Goal: Task Accomplishment & Management: Use online tool/utility

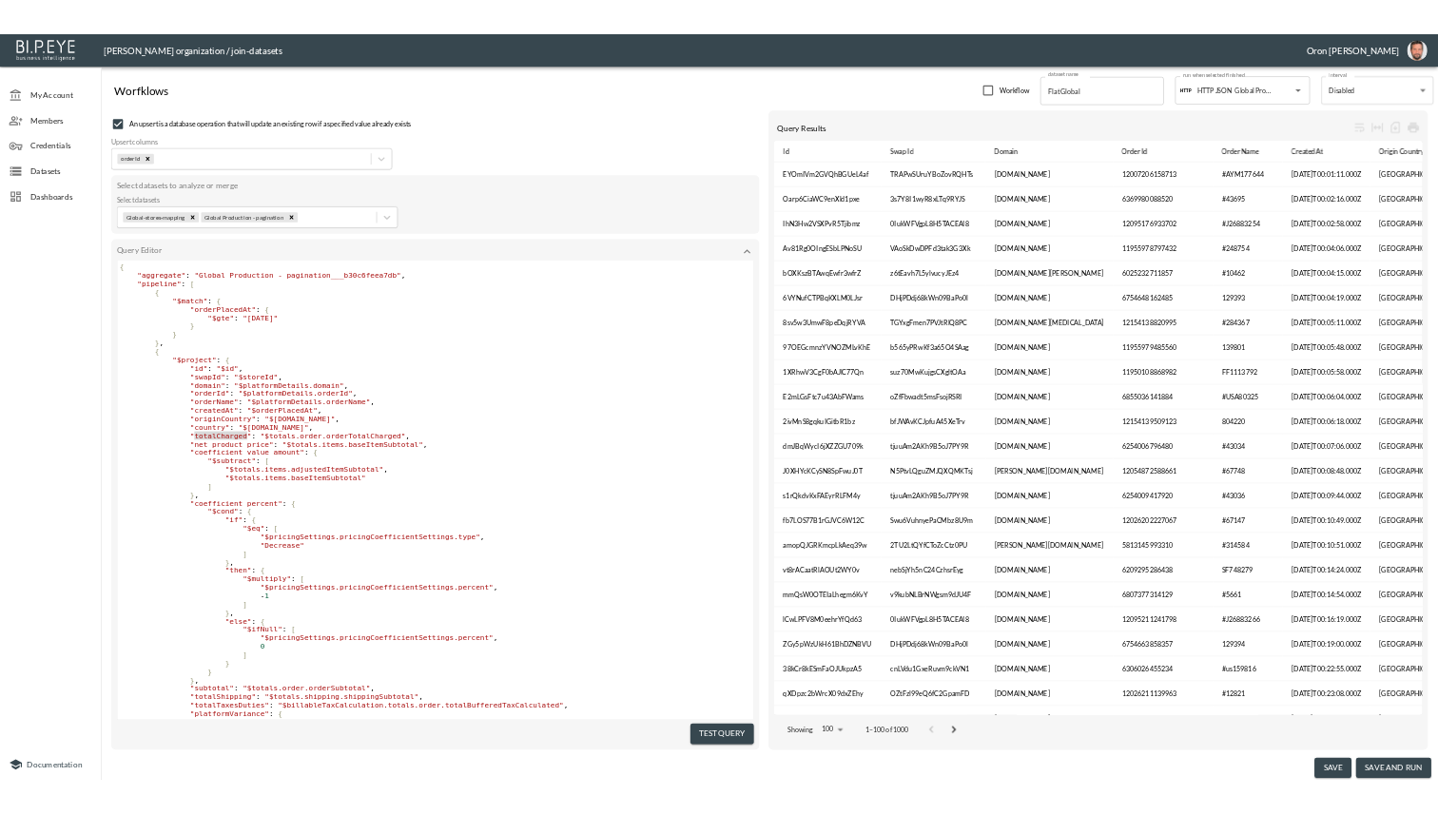
scroll to position [9, 0]
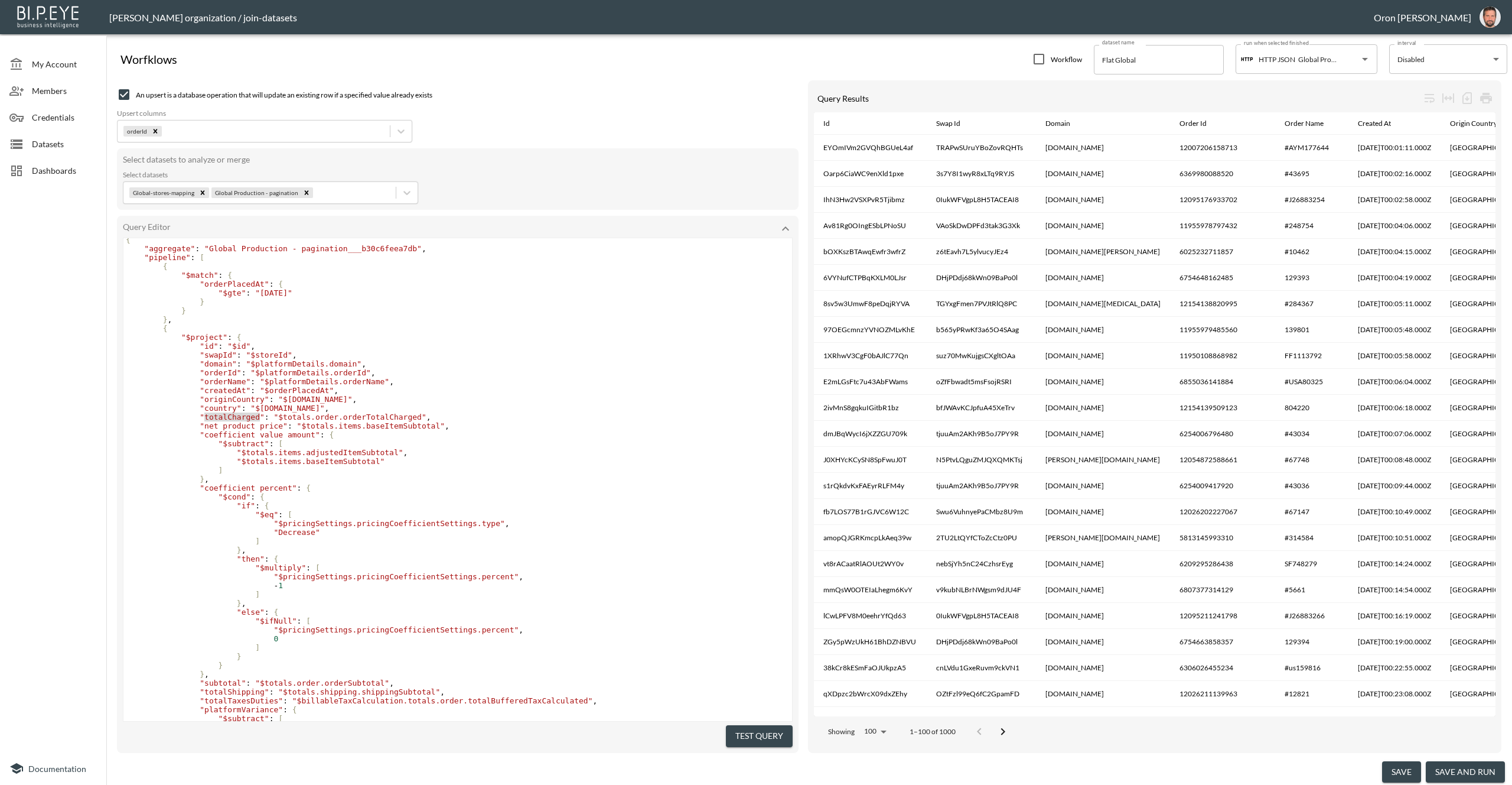
click at [30, 163] on div "Dashboards" at bounding box center [53, 170] width 106 height 27
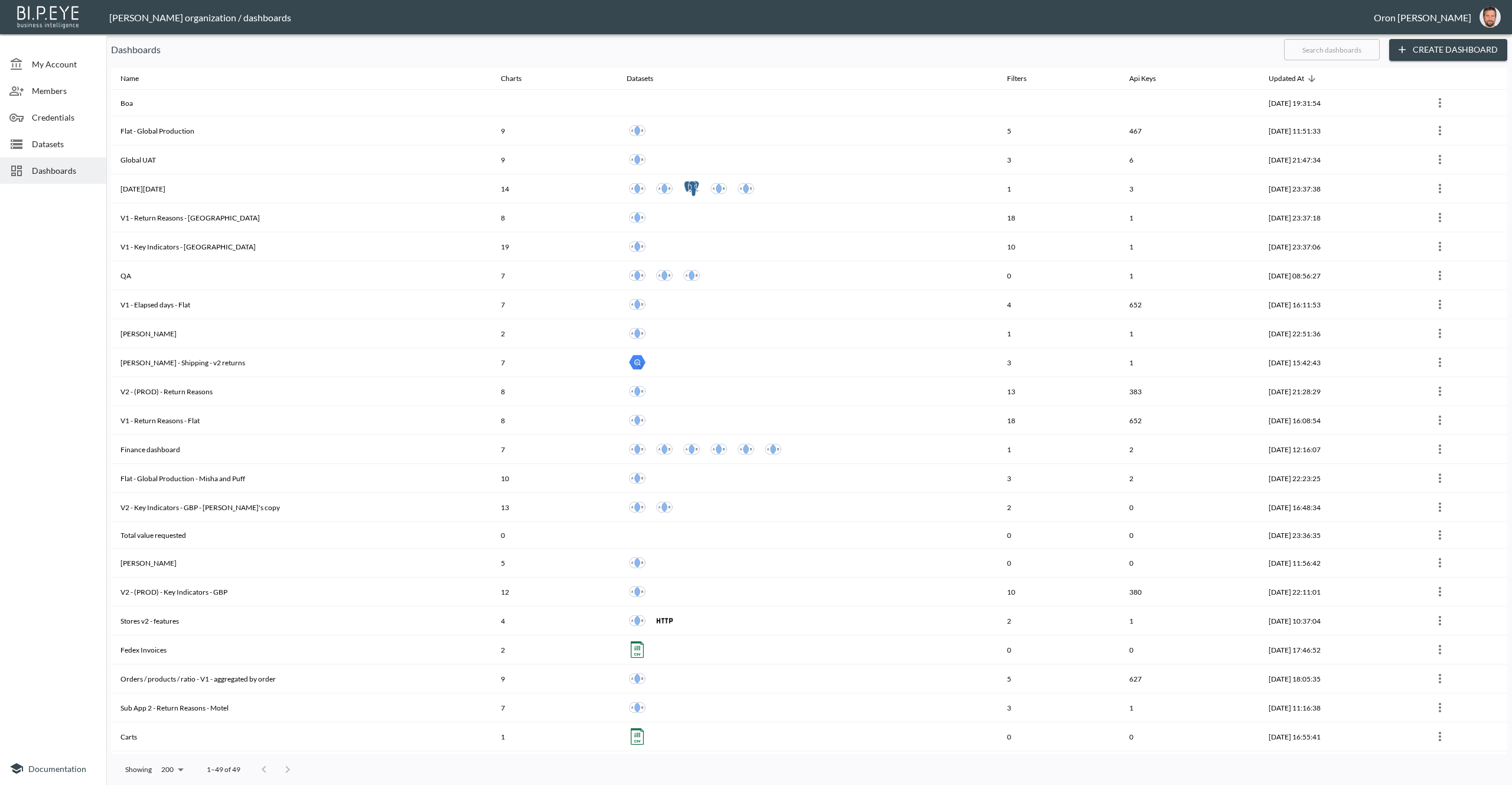
click at [1367, 54] on input "text" at bounding box center [1332, 50] width 96 height 30
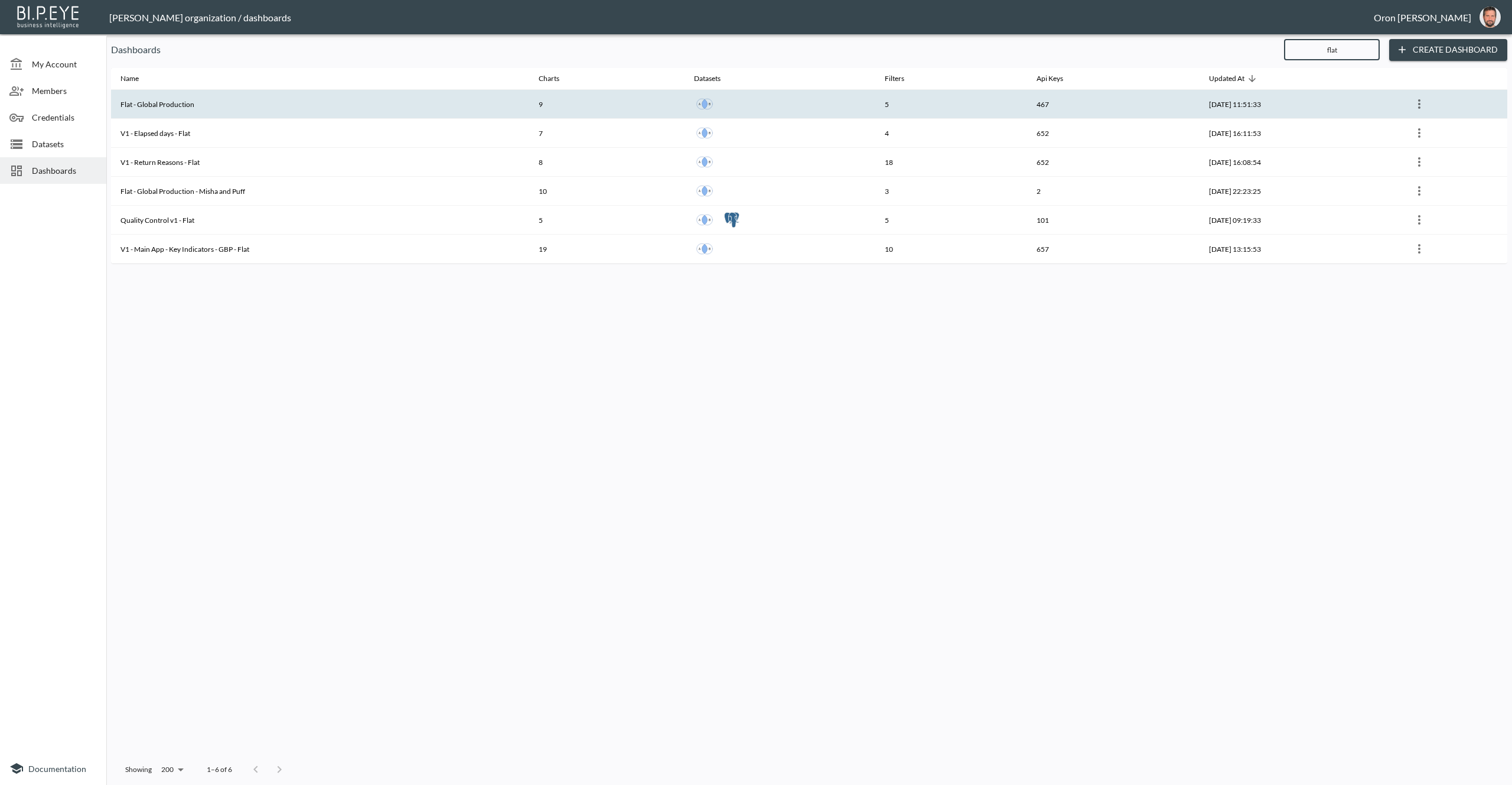
type input "flat"
click at [371, 98] on th "Flat - Global Production" at bounding box center [320, 104] width 418 height 29
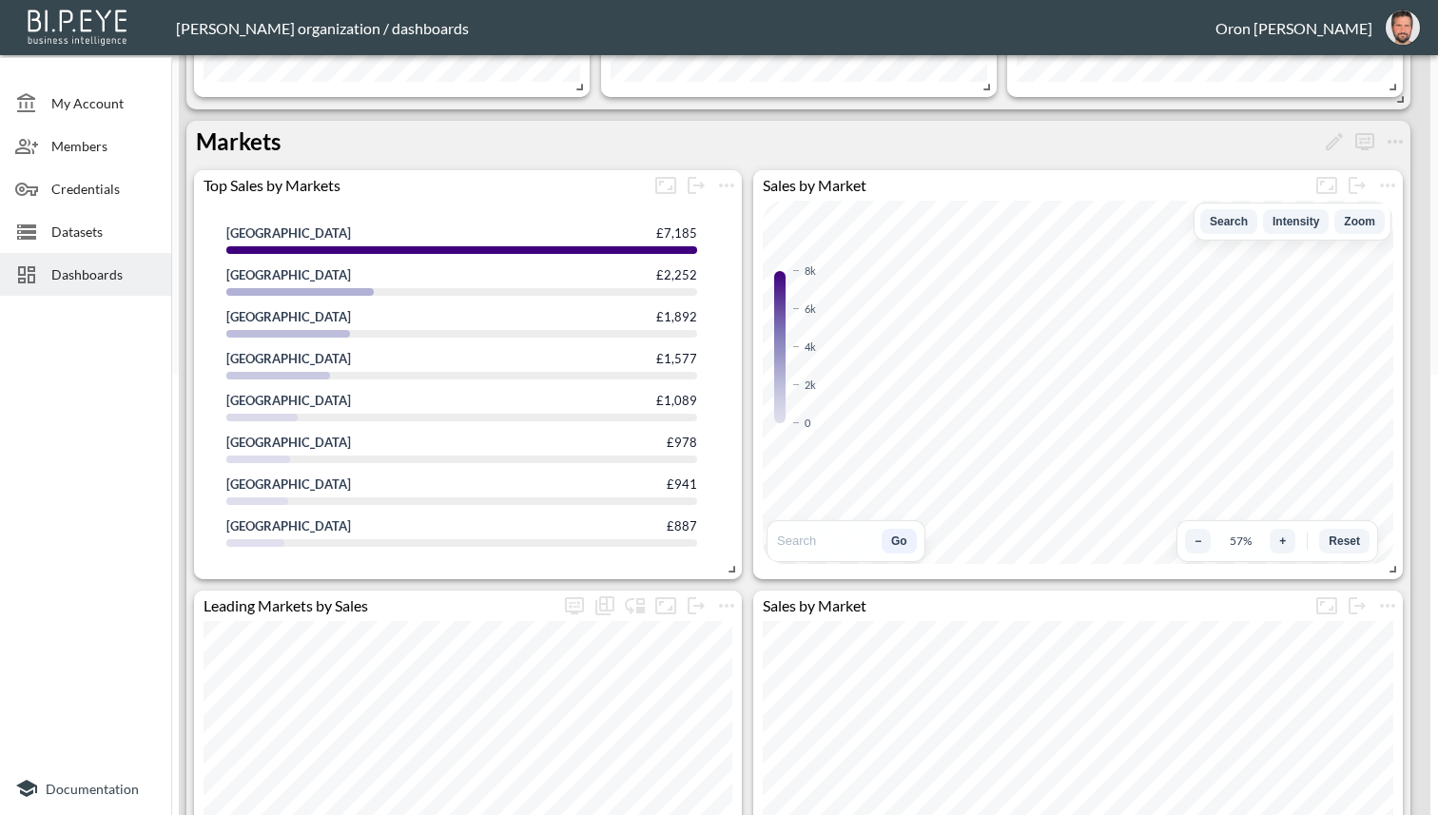
scroll to position [439, 0]
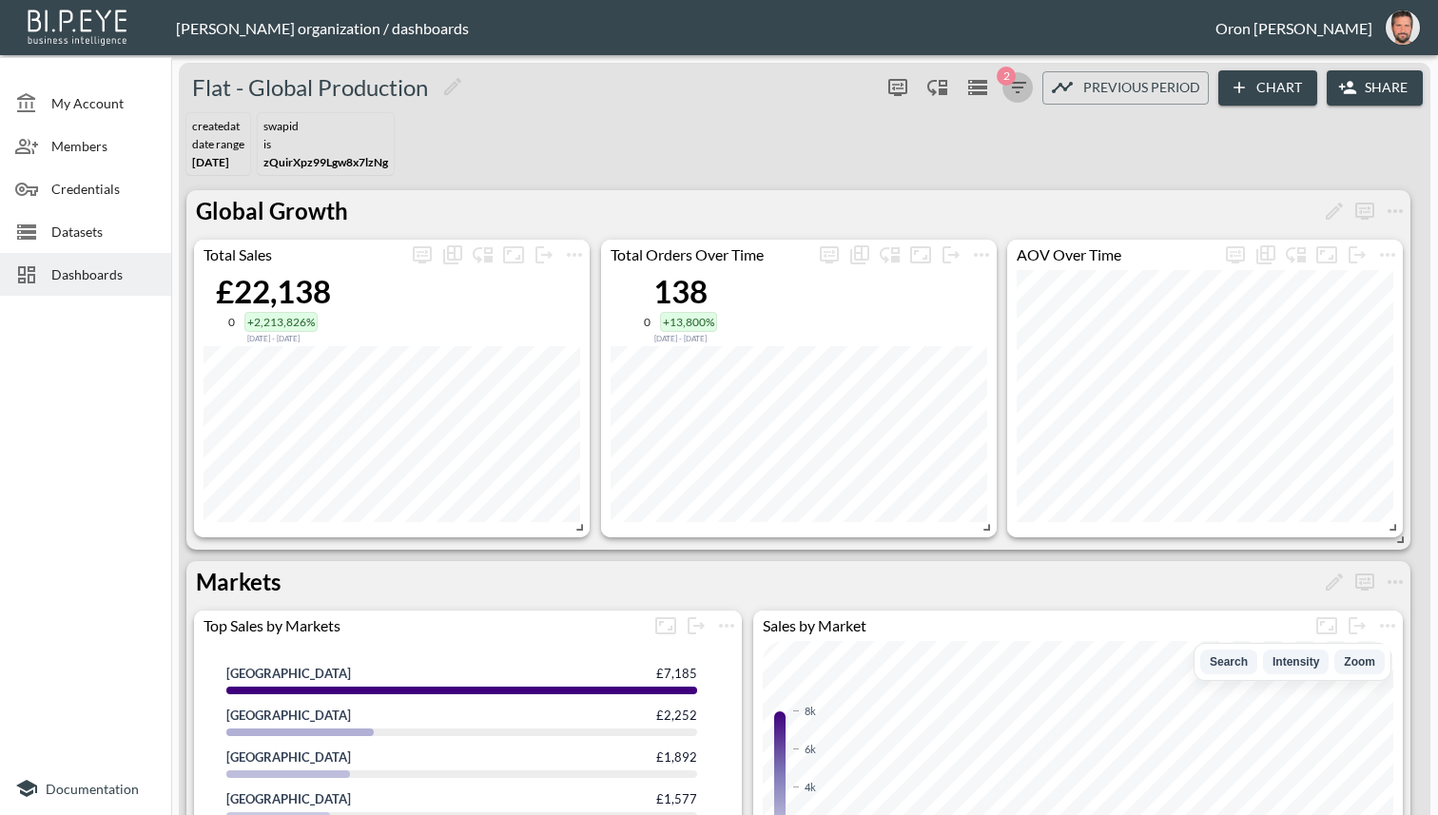
click at [1006, 82] on span "2" at bounding box center [1006, 76] width 19 height 19
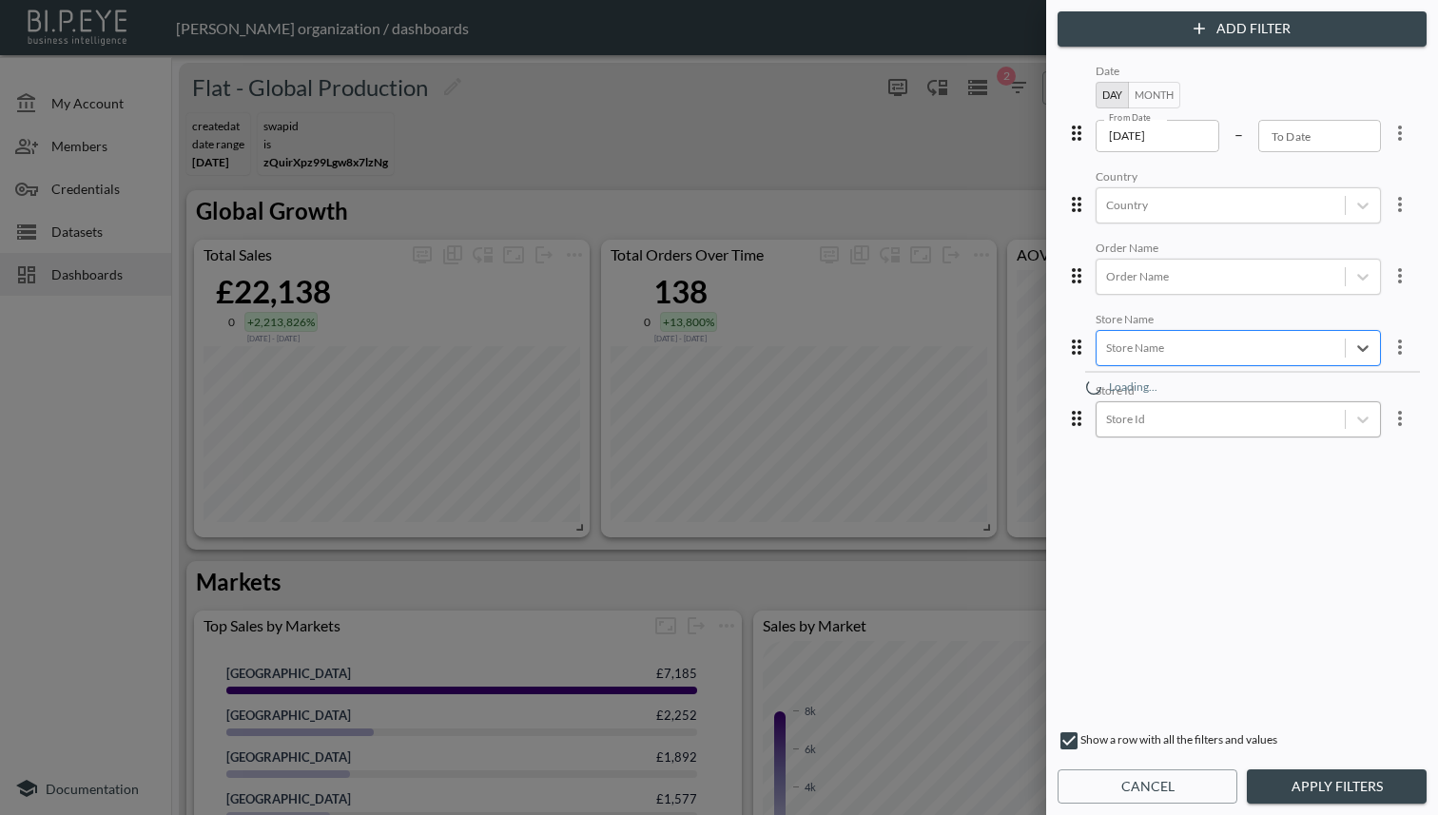
click at [1199, 357] on div "Store Name" at bounding box center [1220, 348] width 248 height 26
type input "jaki"
click at [1190, 384] on div "JAKI" at bounding box center [1252, 386] width 333 height 29
drag, startPoint x: 1343, startPoint y: 780, endPoint x: 1062, endPoint y: 372, distance: 495.1
click at [1342, 779] on button "Apply Filters" at bounding box center [1337, 786] width 180 height 35
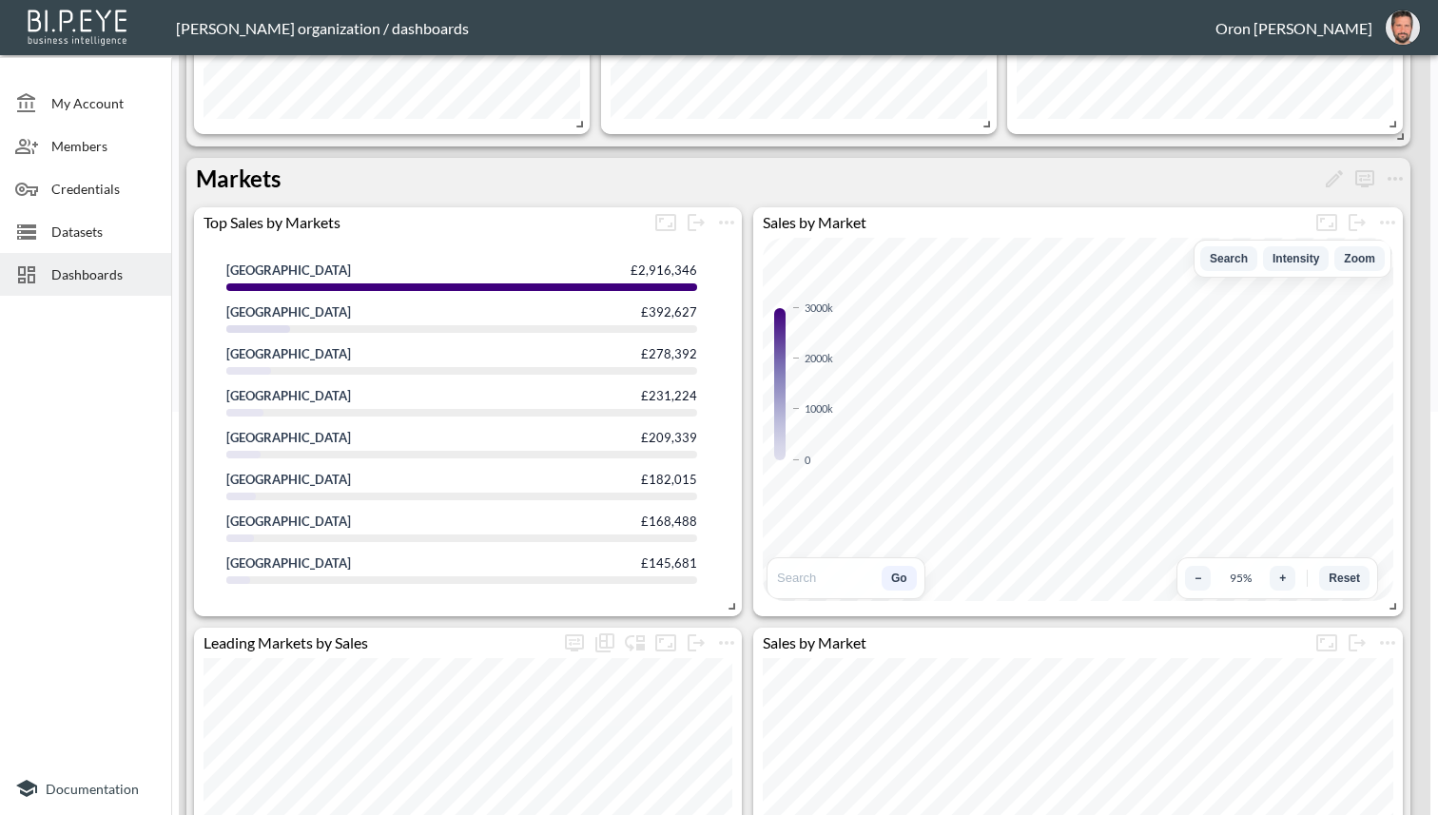
scroll to position [496, 0]
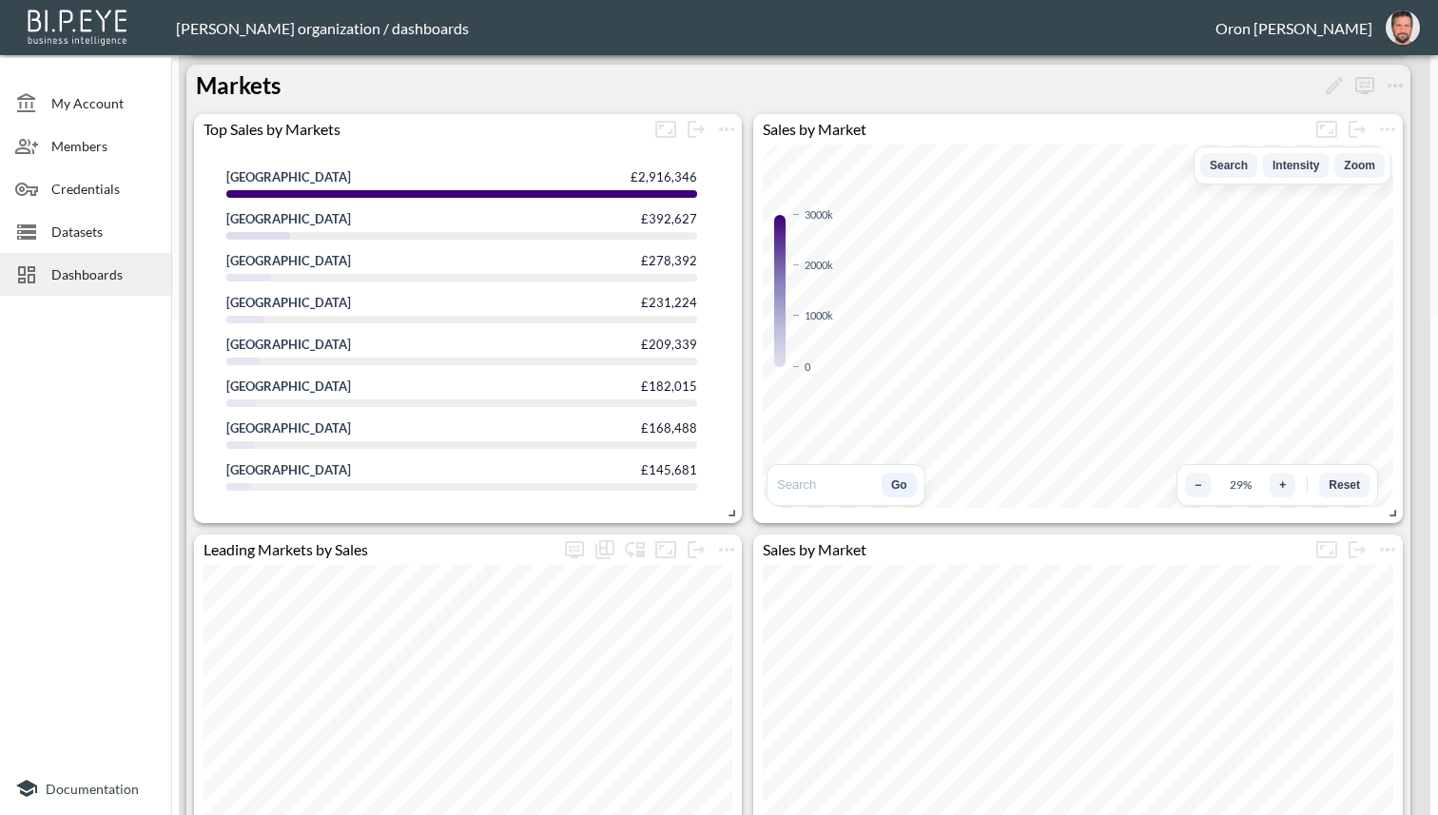
click at [839, 477] on input at bounding box center [824, 484] width 99 height 16
type input "[GEOGRAPHIC_DATA]"
click at [882, 488] on button "Go" at bounding box center [899, 485] width 35 height 25
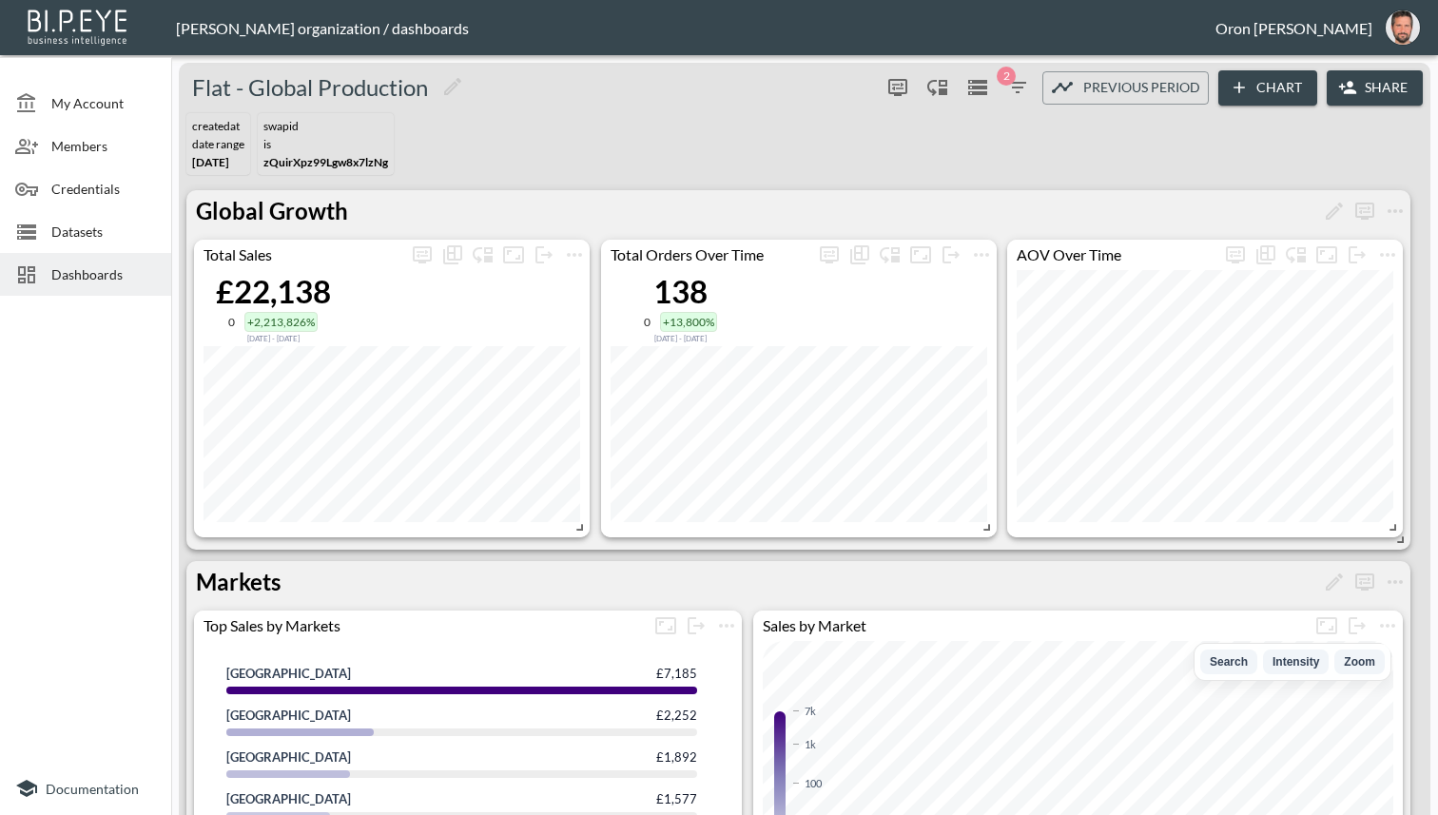
scroll to position [596, 0]
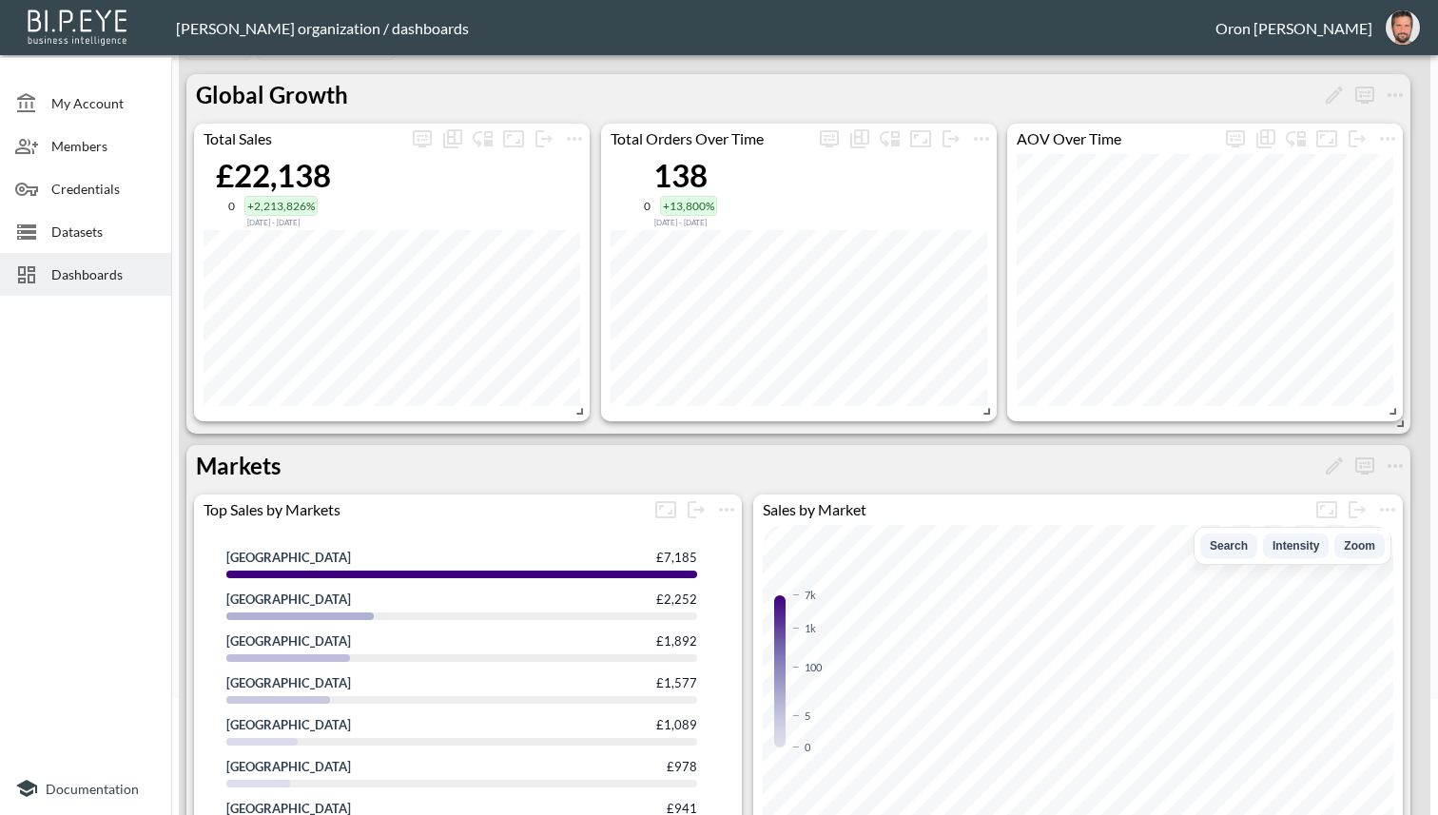
scroll to position [0, 0]
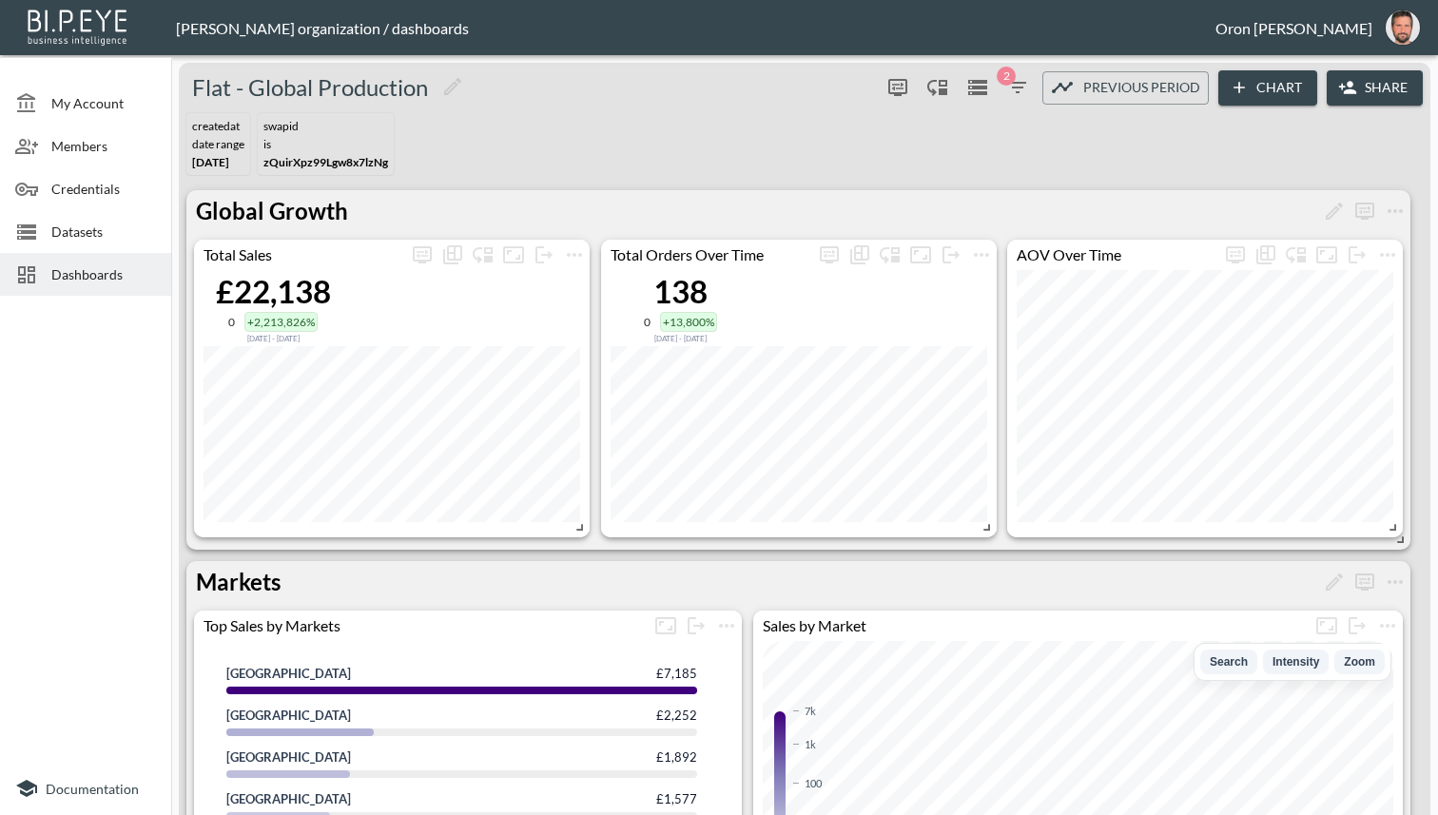
click at [1004, 79] on span "2" at bounding box center [1006, 76] width 19 height 19
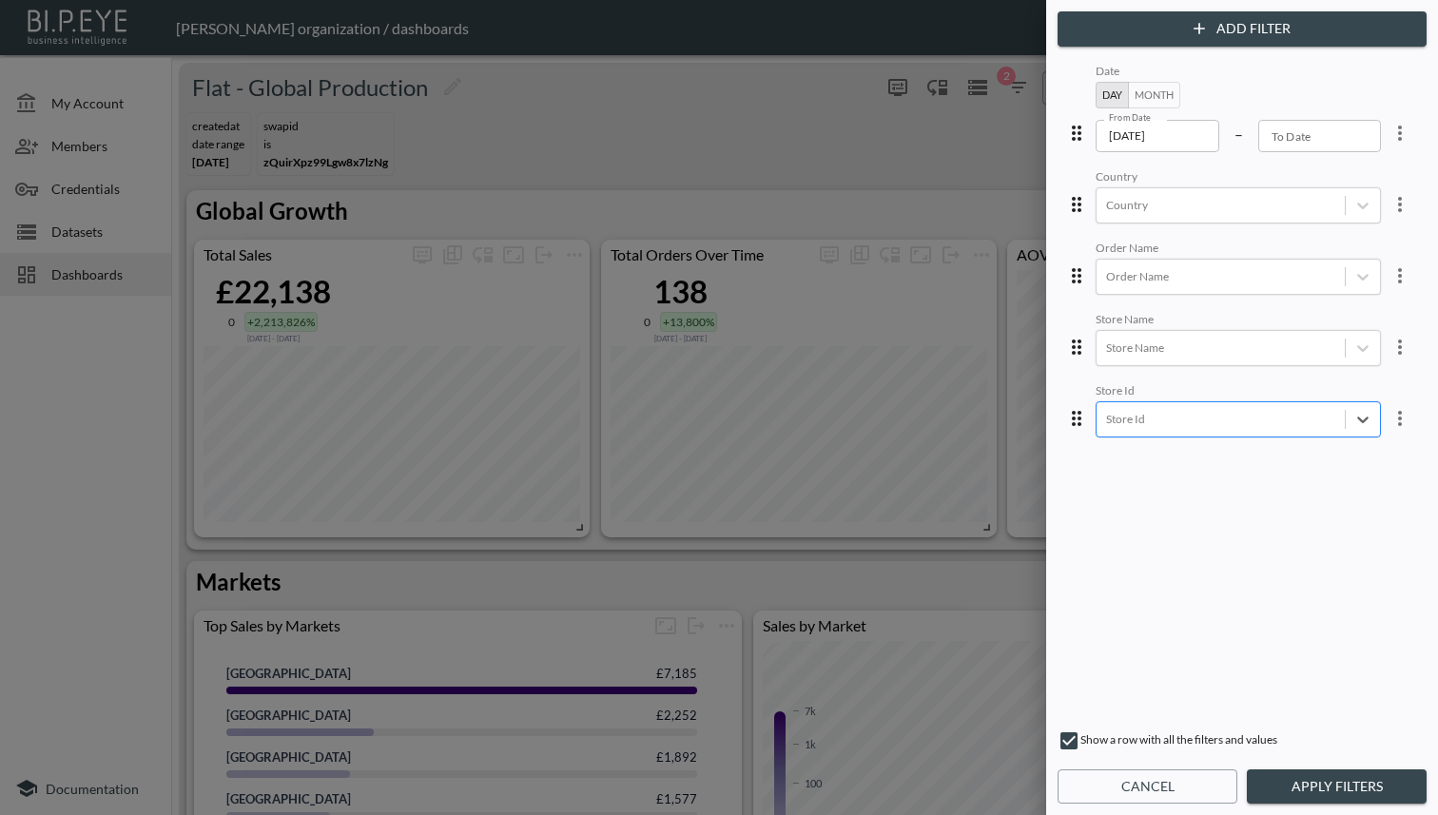
drag, startPoint x: 1312, startPoint y: 420, endPoint x: 1245, endPoint y: 400, distance: 70.4
click at [1210, 352] on div at bounding box center [1220, 348] width 229 height 18
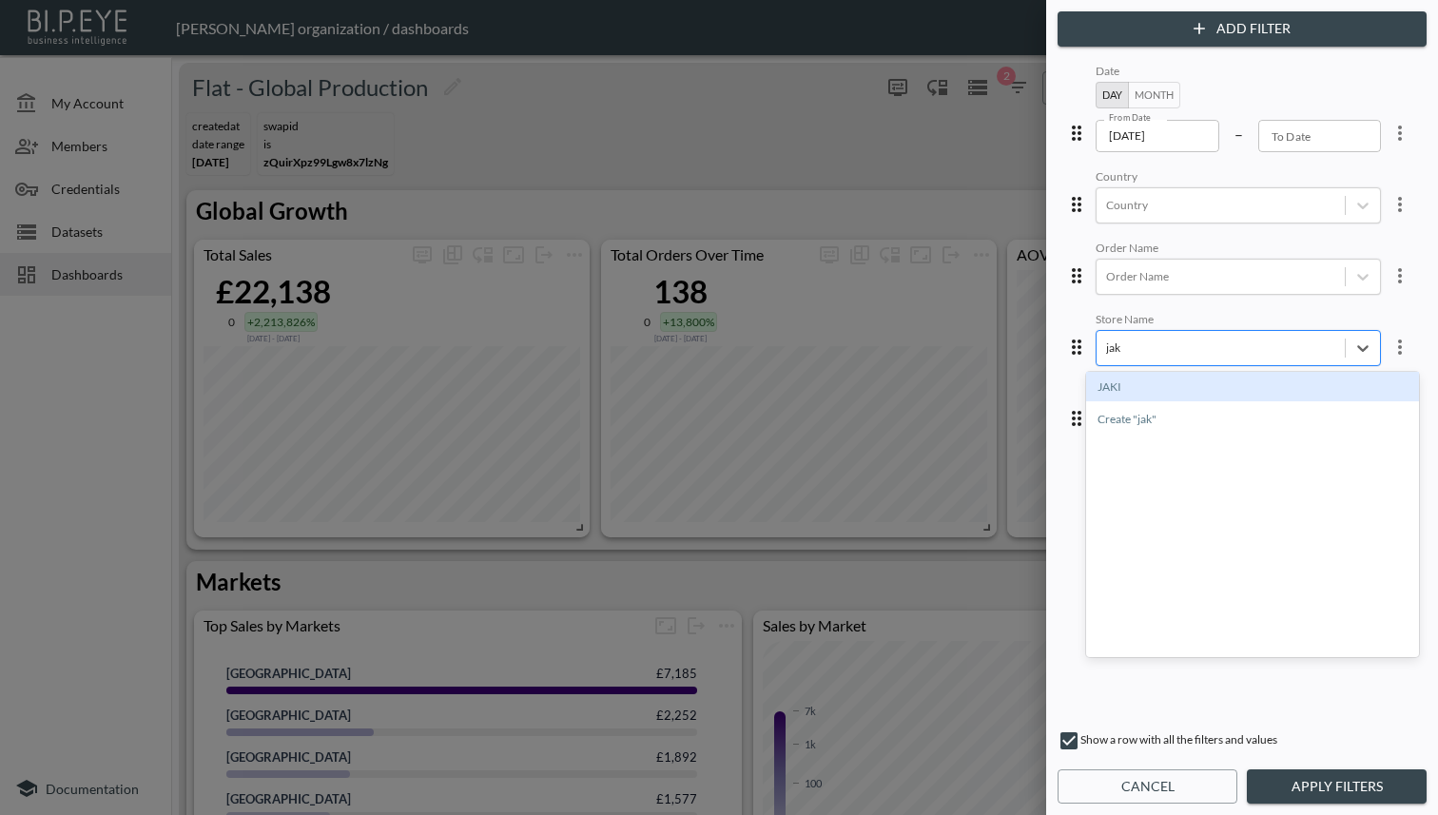
type input "jaki"
click at [1174, 383] on div "JAKI" at bounding box center [1252, 386] width 333 height 29
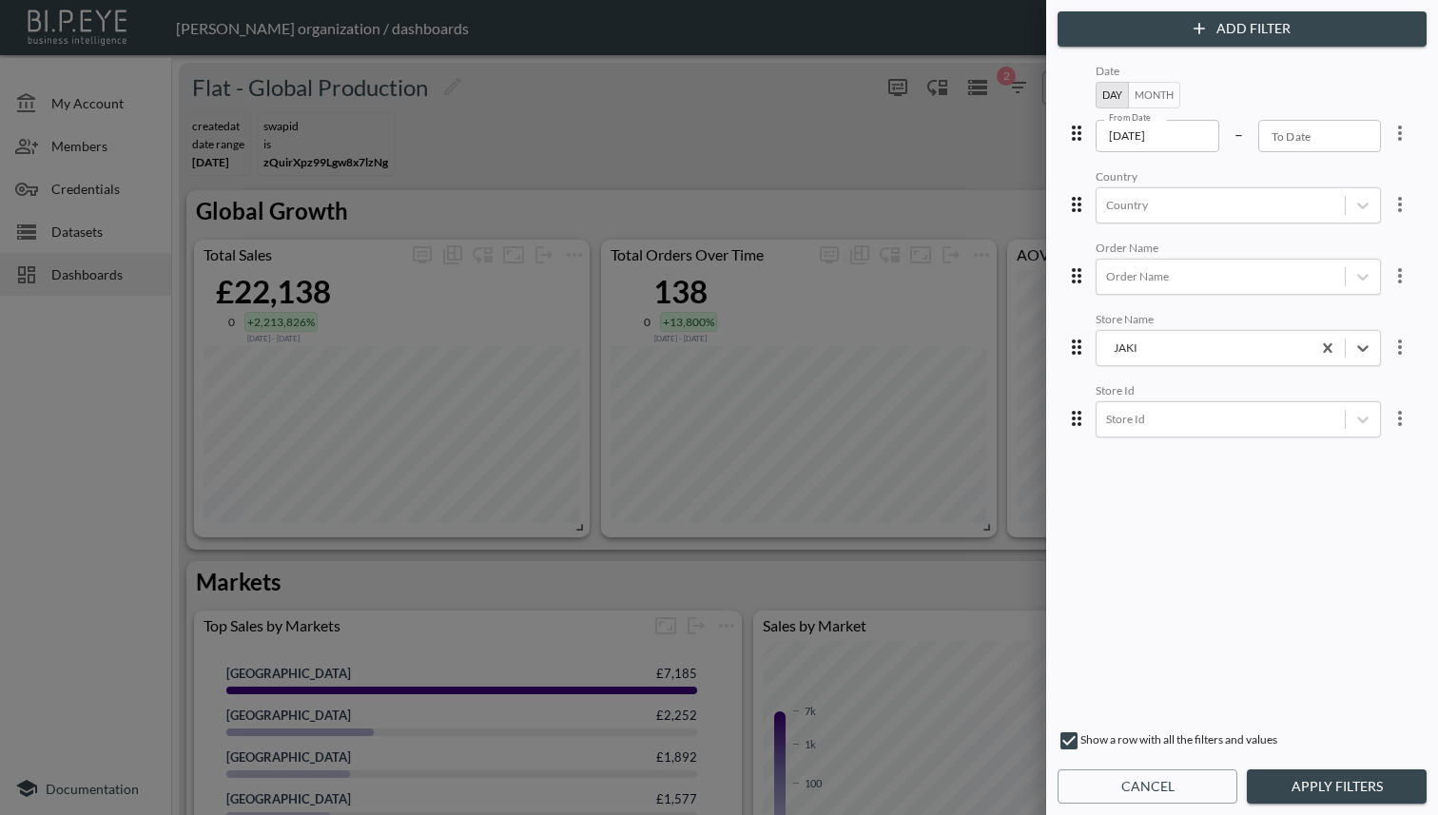
click at [1305, 781] on button "Apply Filters" at bounding box center [1337, 786] width 180 height 35
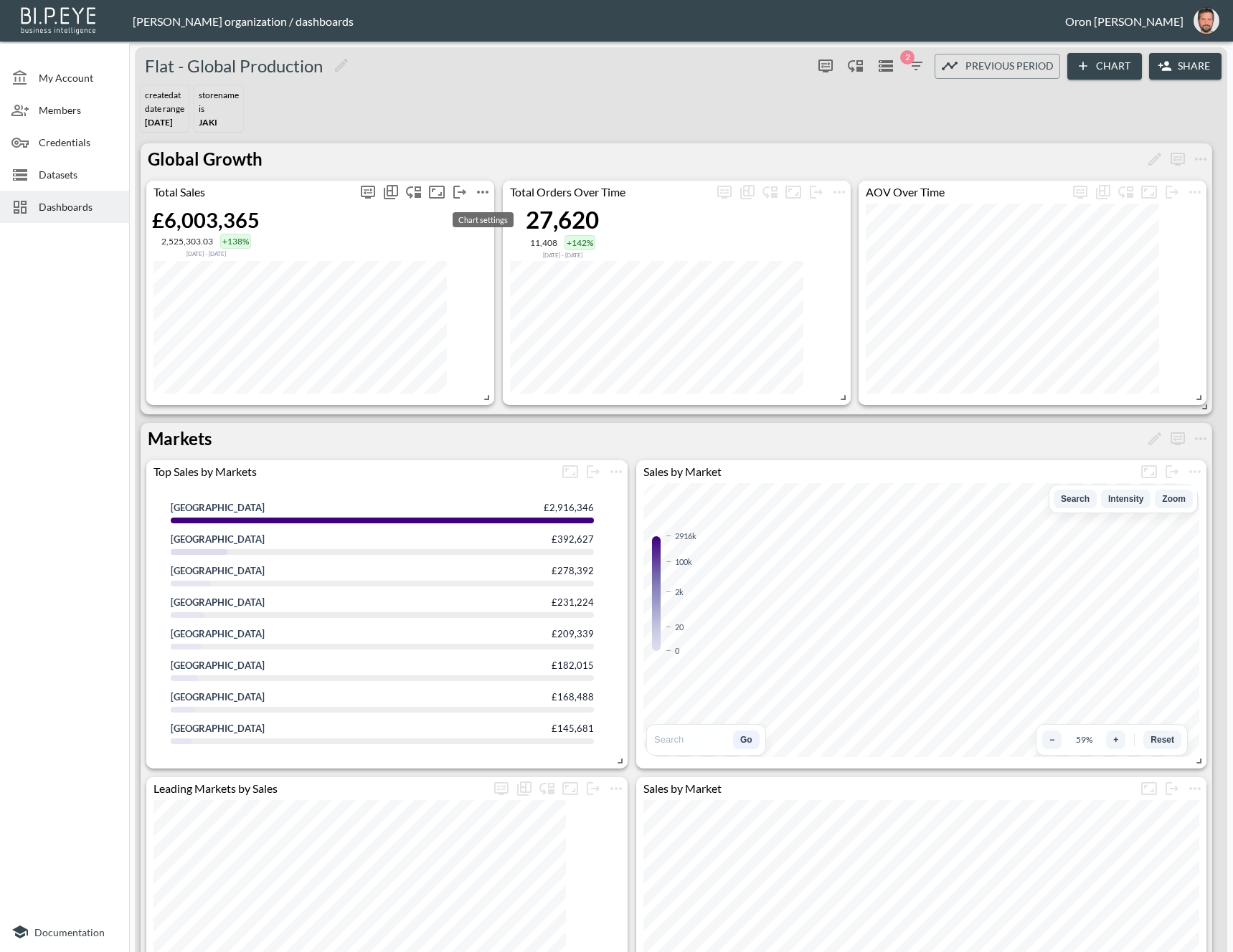
click at [486, 193] on icon "more" at bounding box center [483, 191] width 17 height 17
click at [485, 218] on li "Edit" at bounding box center [483, 219] width 112 height 26
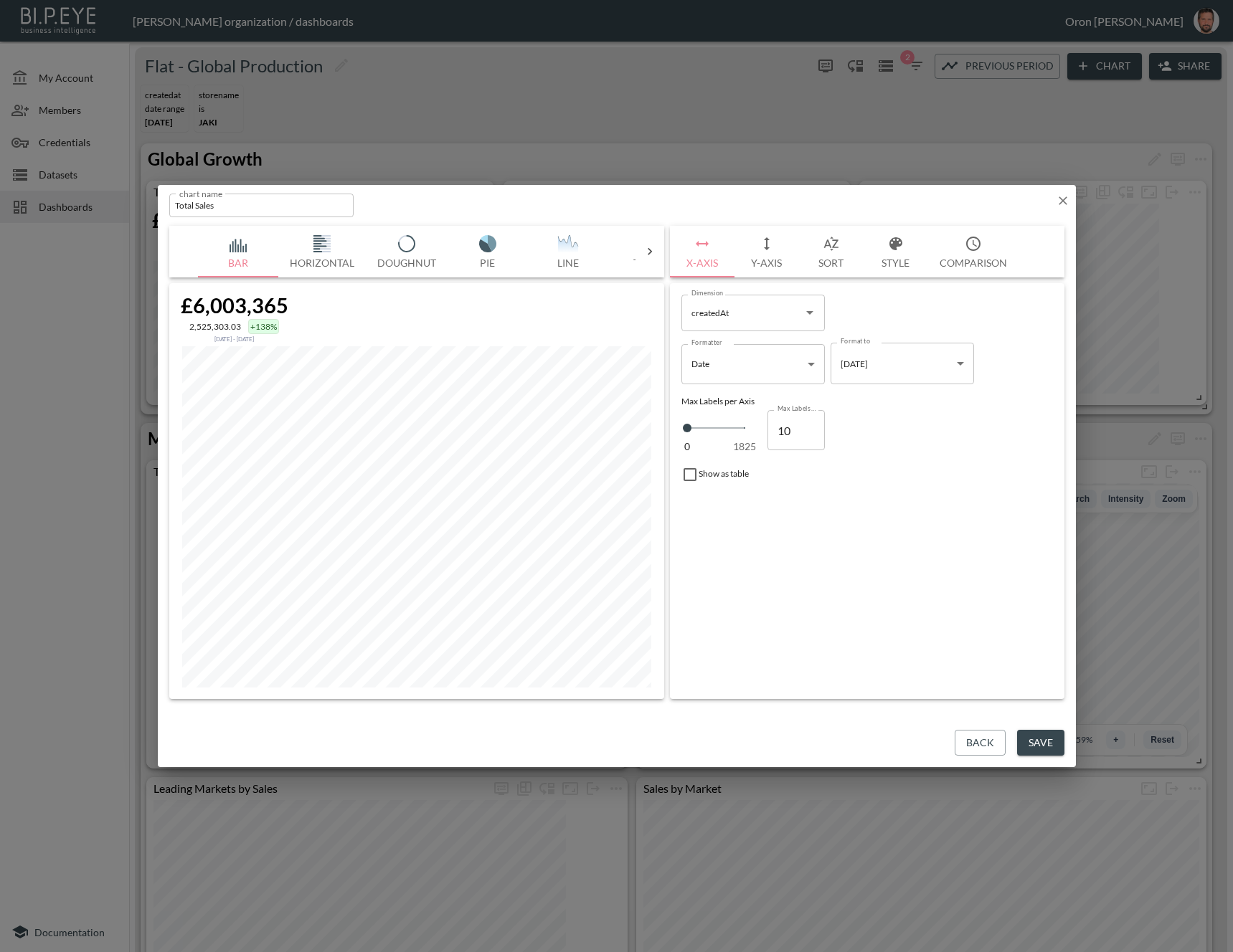
click at [563, 256] on button "Line" at bounding box center [568, 252] width 81 height 51
click at [904, 256] on button "Style" at bounding box center [896, 252] width 65 height 51
click at [695, 425] on div at bounding box center [692, 426] width 22 height 22
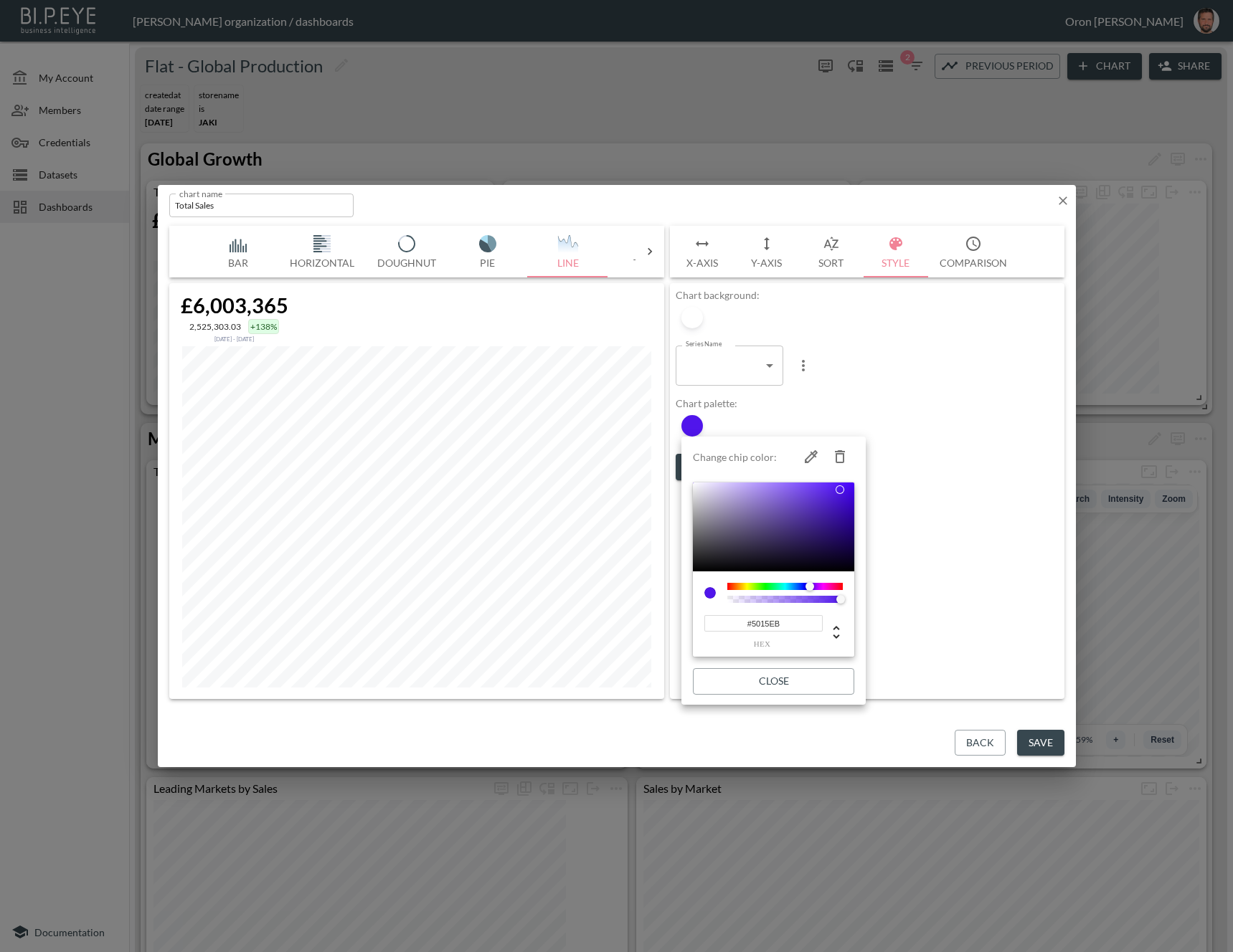
type input "80"
click at [761, 599] on div at bounding box center [784, 599] width 111 height 8
type input "0.12"
drag, startPoint x: 761, startPoint y: 599, endPoint x: 743, endPoint y: 600, distance: 18.0
click at [743, 600] on div at bounding box center [742, 598] width 8 height 8
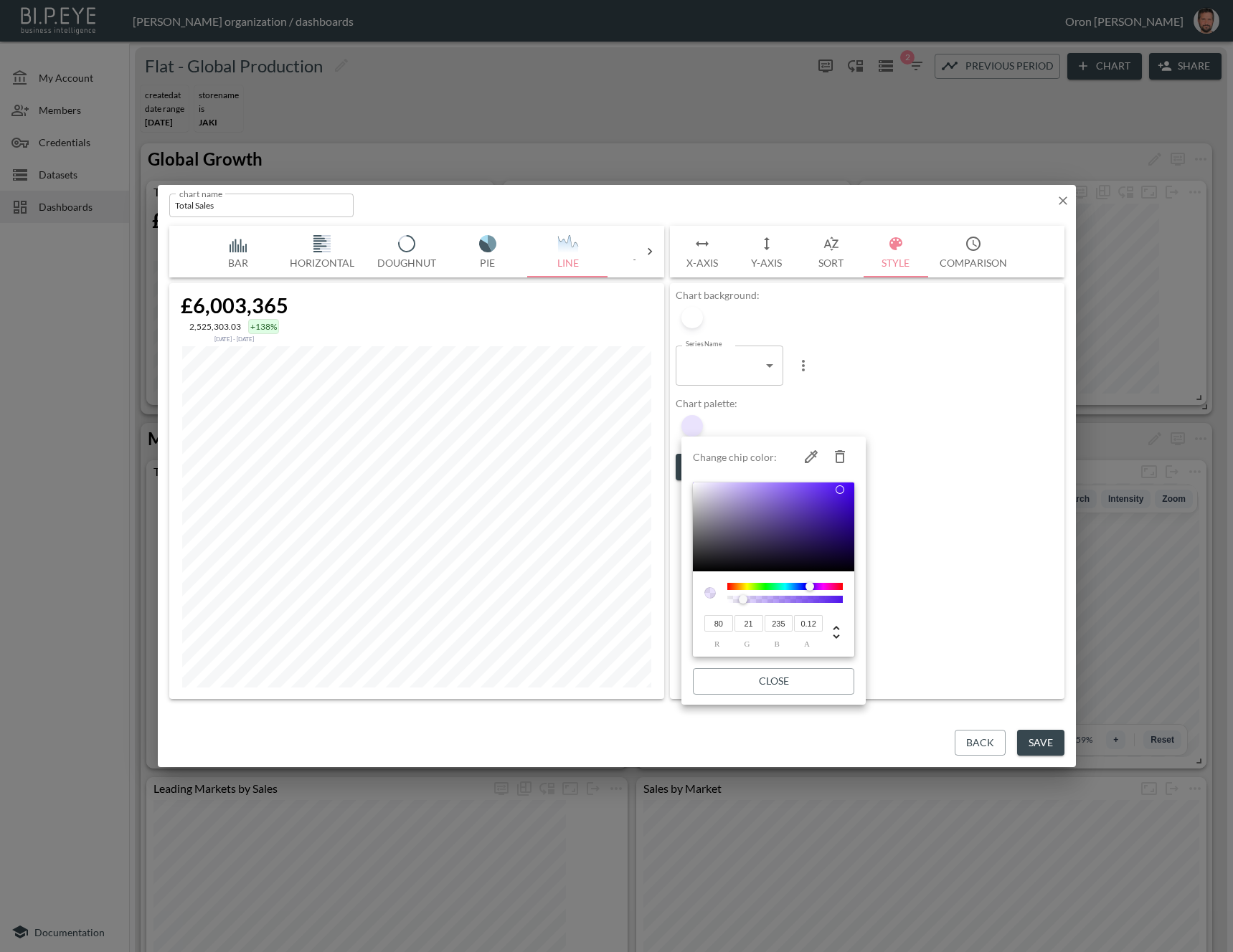
click at [1060, 200] on div at bounding box center [616, 476] width 1233 height 952
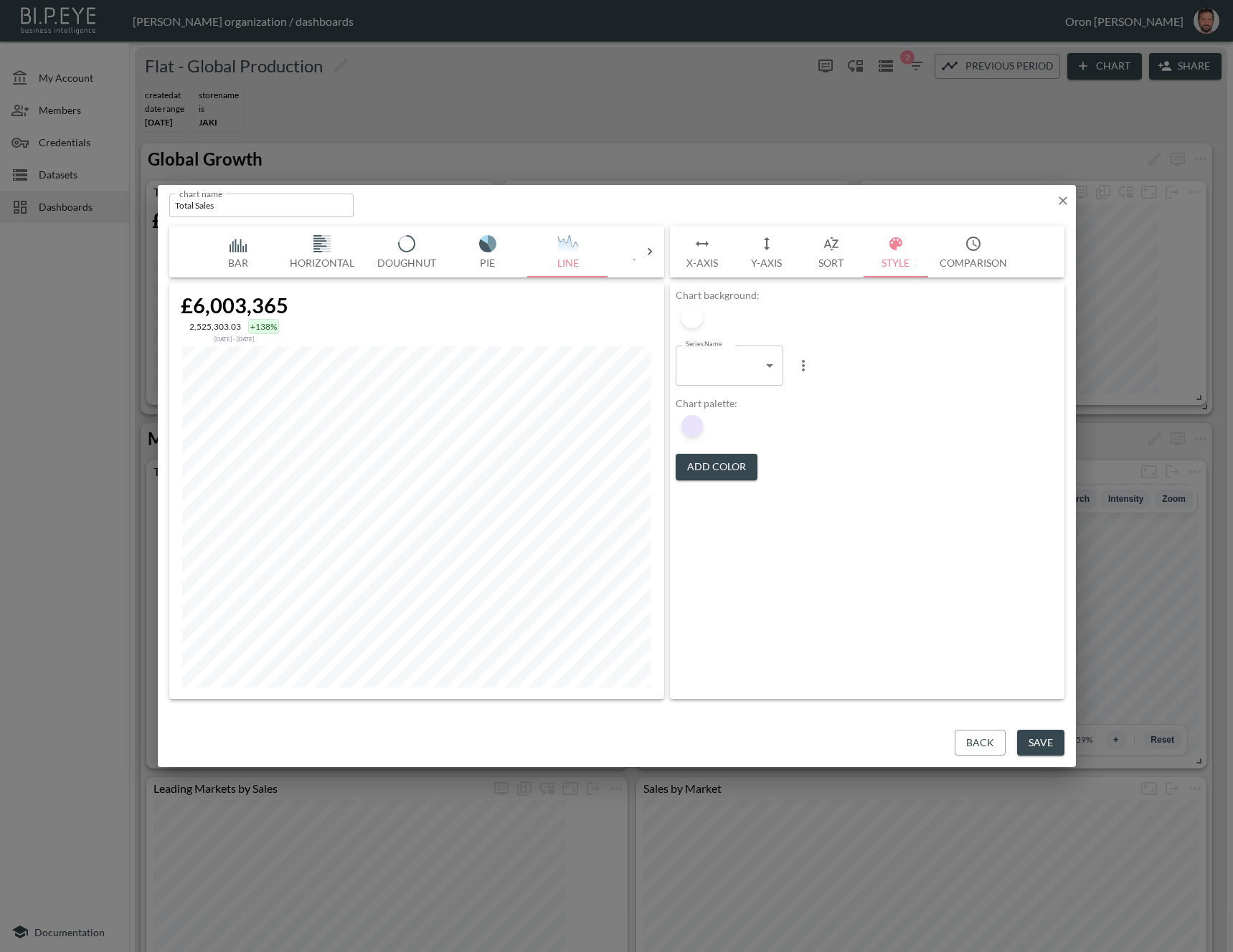
click at [1060, 199] on icon "button" at bounding box center [1063, 201] width 14 height 14
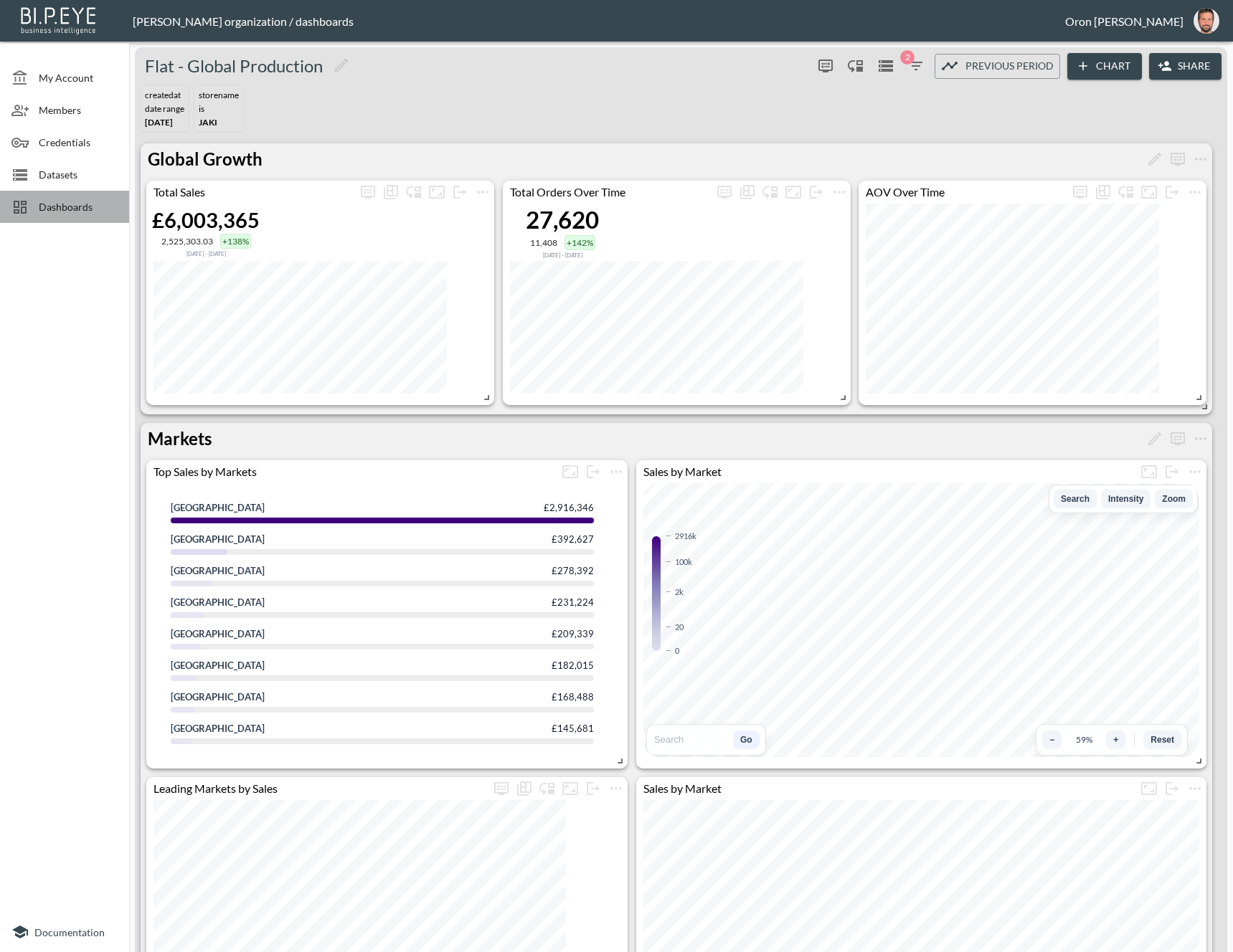
click at [100, 212] on span "Dashboards" at bounding box center [78, 207] width 79 height 15
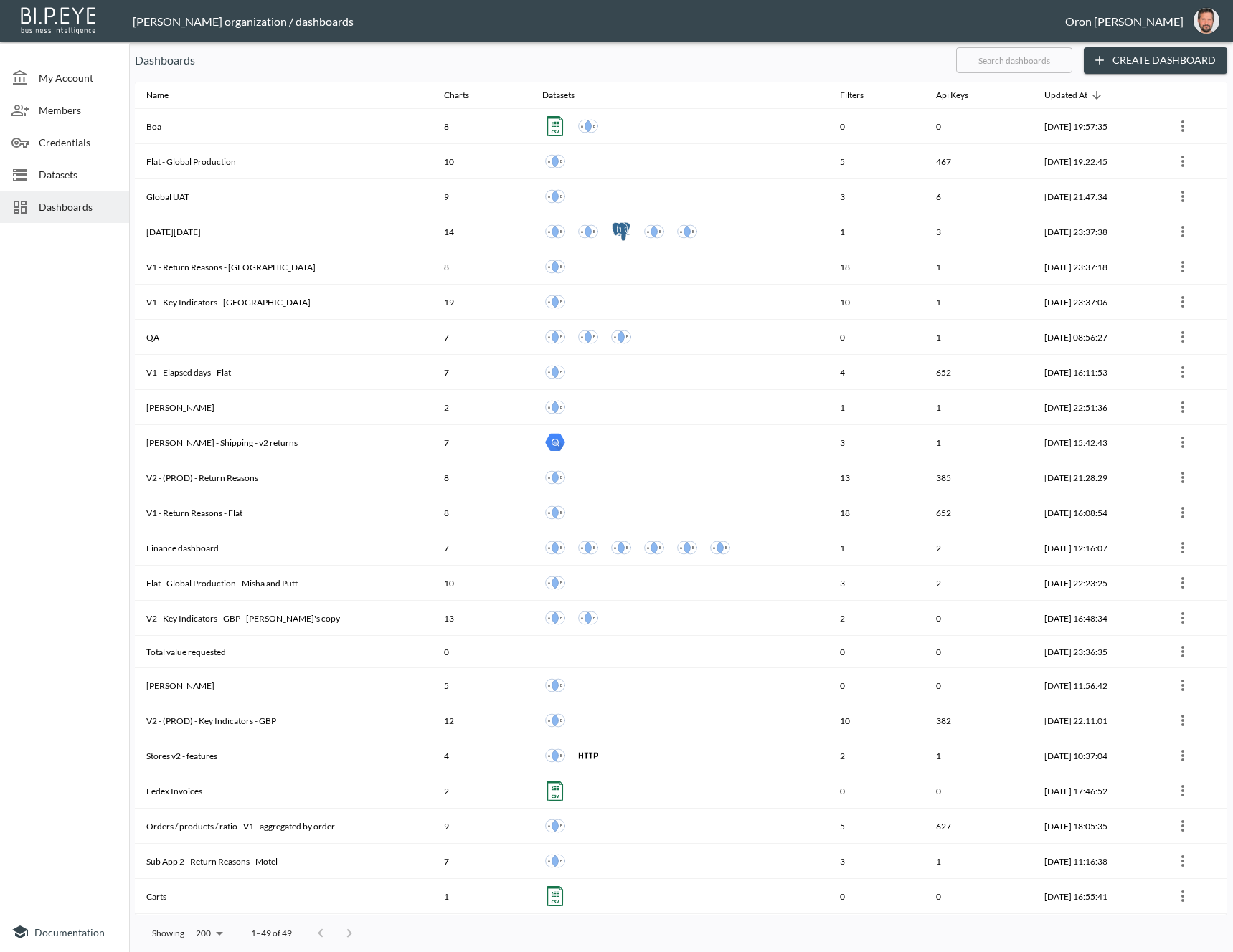
click at [1011, 57] on input "text" at bounding box center [1014, 60] width 116 height 36
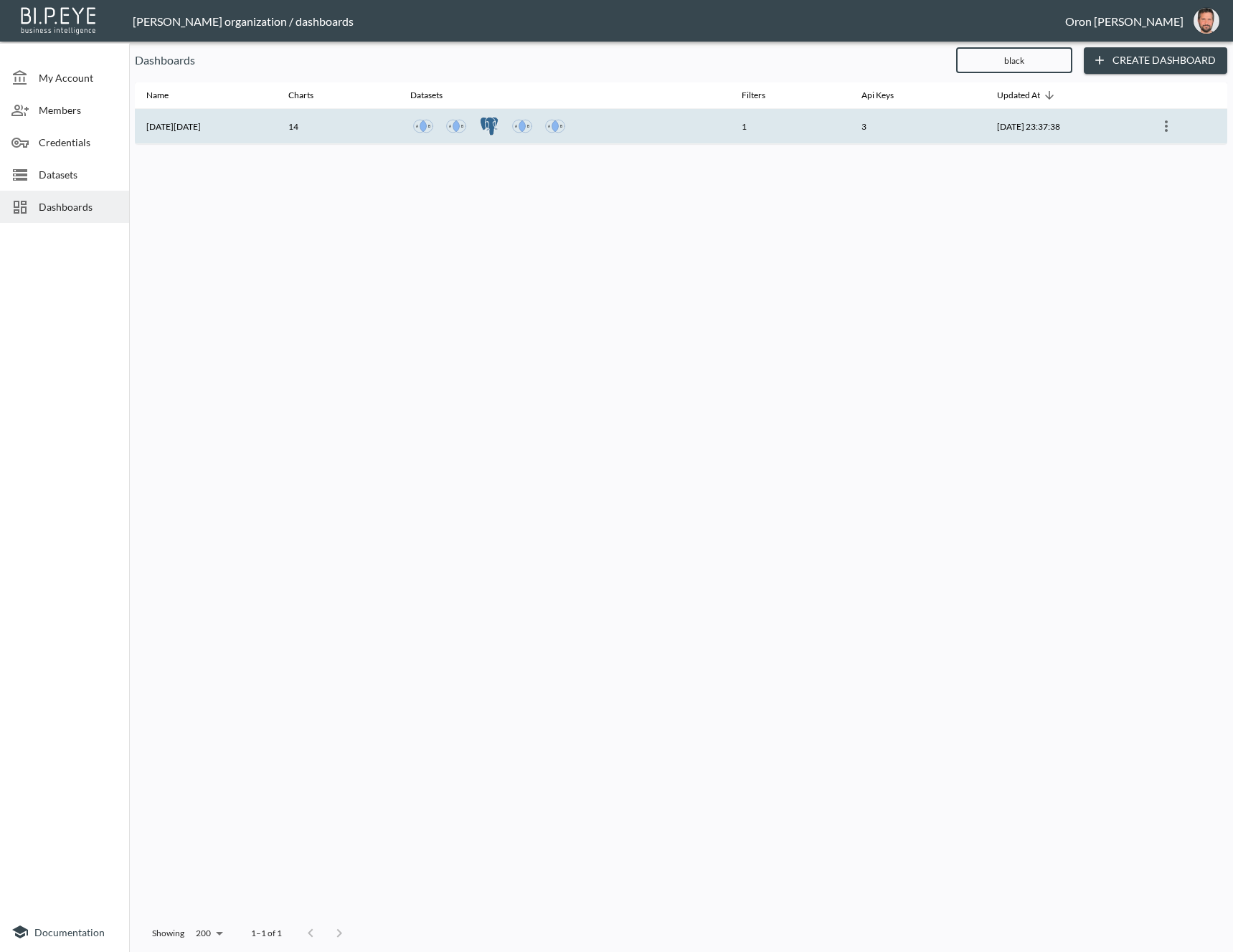
type input "black"
click at [593, 140] on th at bounding box center [564, 127] width 331 height 35
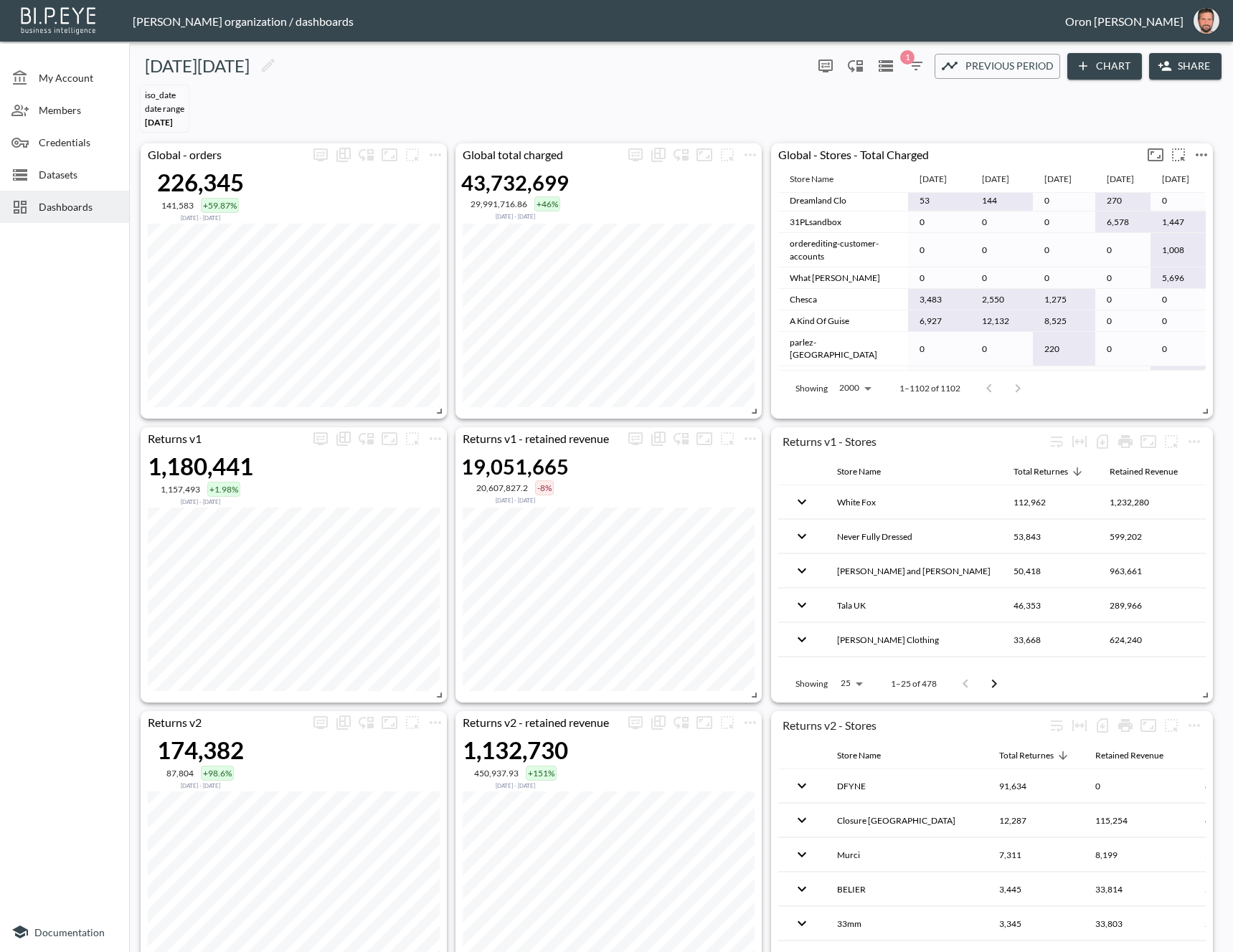
scroll to position [6966, 0]
click at [742, 93] on div "iso_date DATE RANGE [DATE]" at bounding box center [681, 109] width 1092 height 58
click at [437, 152] on icon "more" at bounding box center [435, 155] width 17 height 17
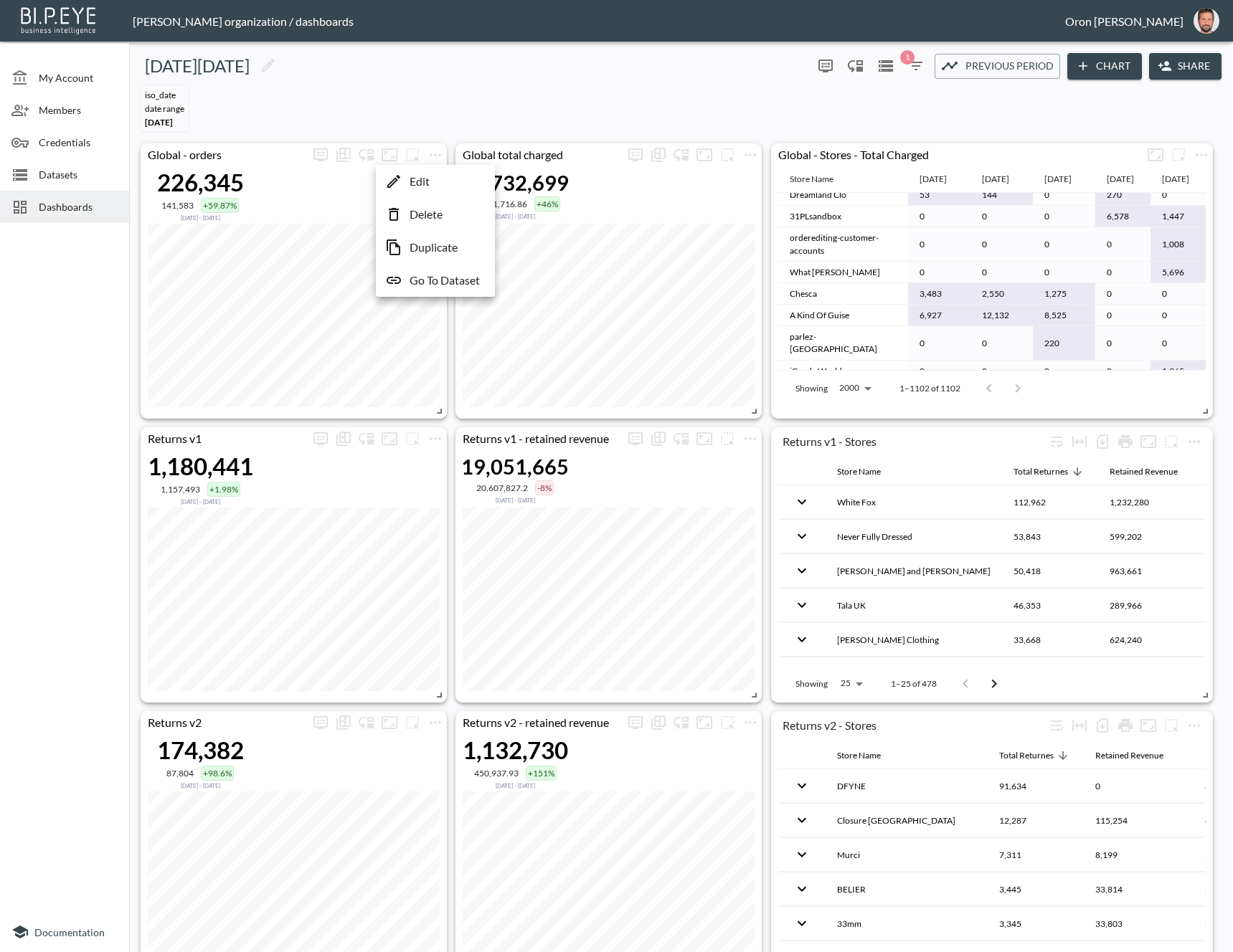
click at [431, 182] on li "Edit" at bounding box center [435, 181] width 112 height 26
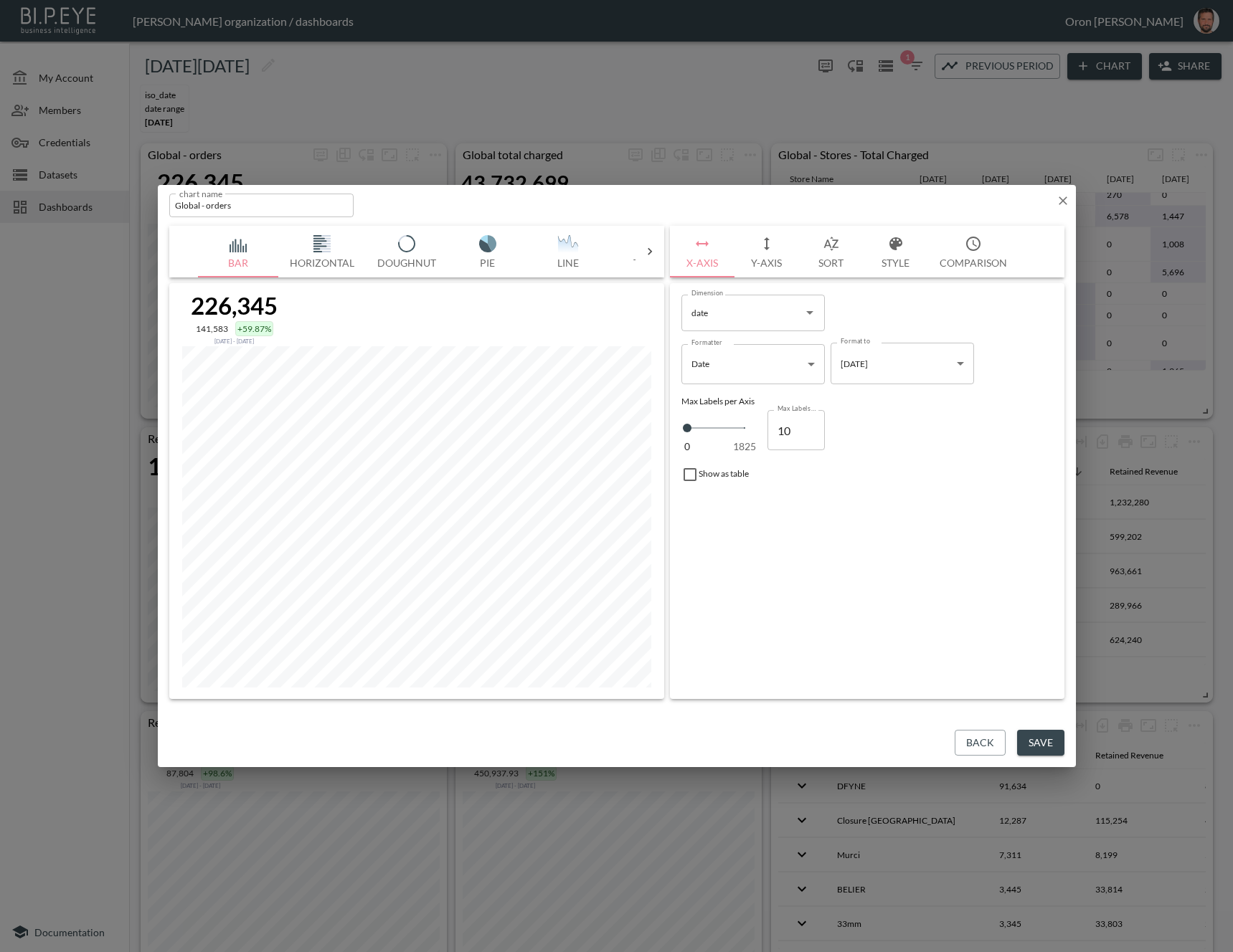
click at [784, 243] on button "Y-Axis" at bounding box center [767, 252] width 65 height 51
click at [858, 318] on button "Add Series" at bounding box center [859, 315] width 96 height 26
type input "3eca8a2a-53d4-440c-b1fb-4dadefc79138"
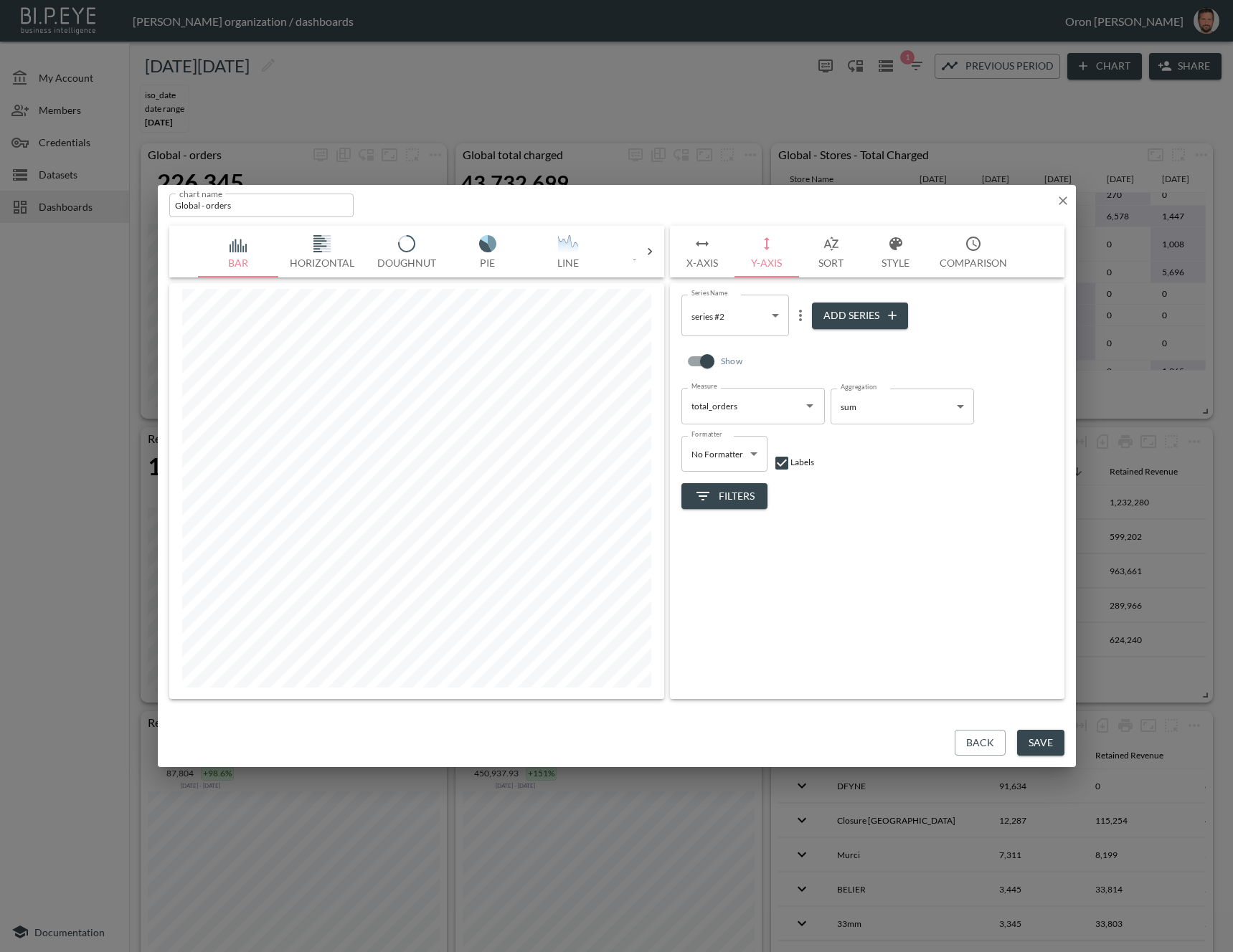
click at [854, 413] on body "BI.P.EYE, Interactive Analytics Dashboards - app [PERSON_NAME] organization / d…" at bounding box center [616, 476] width 1233 height 952
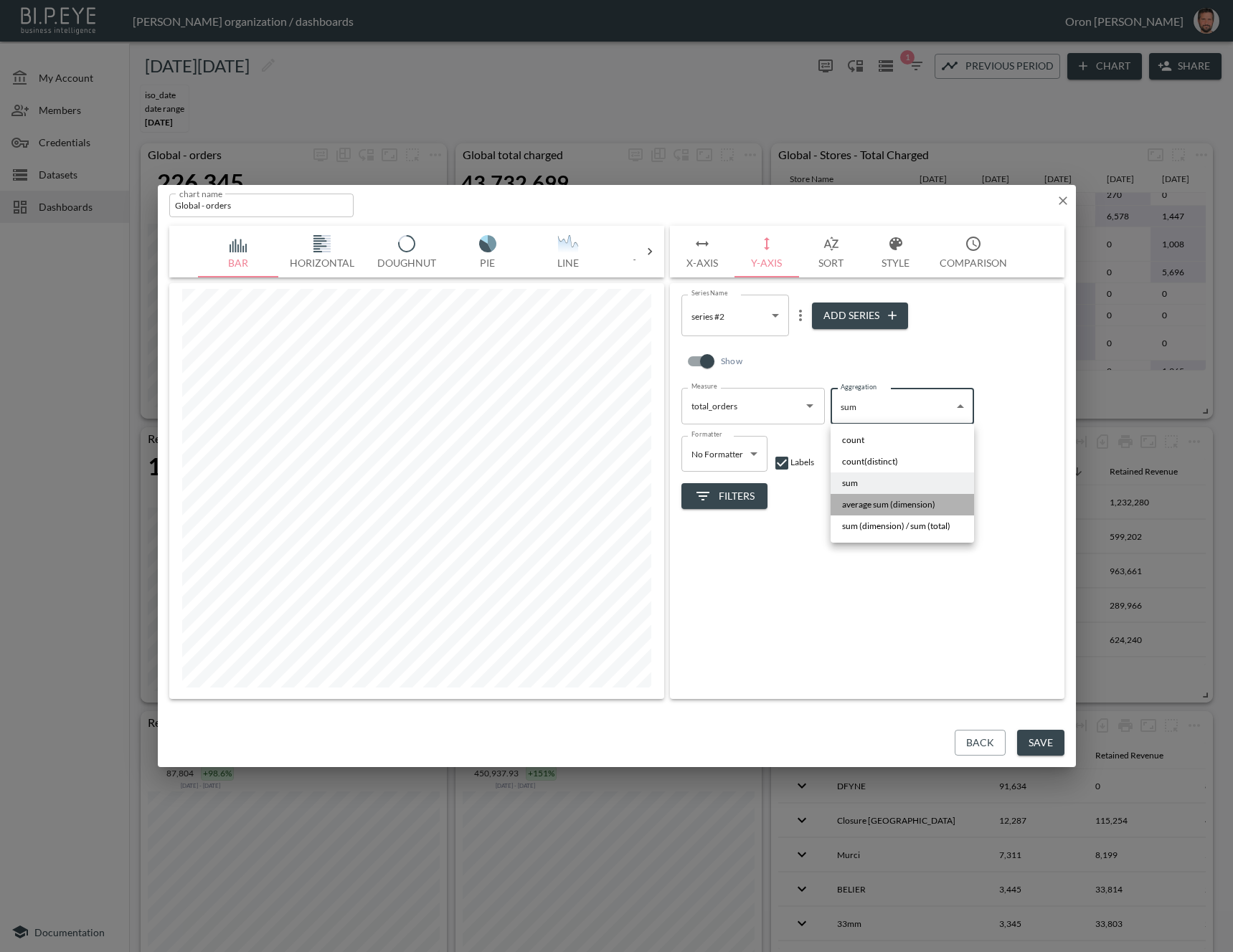
click at [905, 504] on span "average sum (dimension)" at bounding box center [888, 504] width 94 height 13
click at [887, 416] on body "BI.P.EYE, Interactive Analytics Dashboards - app [PERSON_NAME] organization / d…" at bounding box center [616, 476] width 1233 height 952
click at [887, 522] on span "sum (dimension) / sum (total)" at bounding box center [896, 525] width 109 height 13
click at [885, 418] on body "BI.P.EYE, Interactive Analytics Dashboards - app [PERSON_NAME] organization / d…" at bounding box center [616, 476] width 1233 height 952
click at [882, 499] on span "average sum (dimension)" at bounding box center [888, 504] width 94 height 13
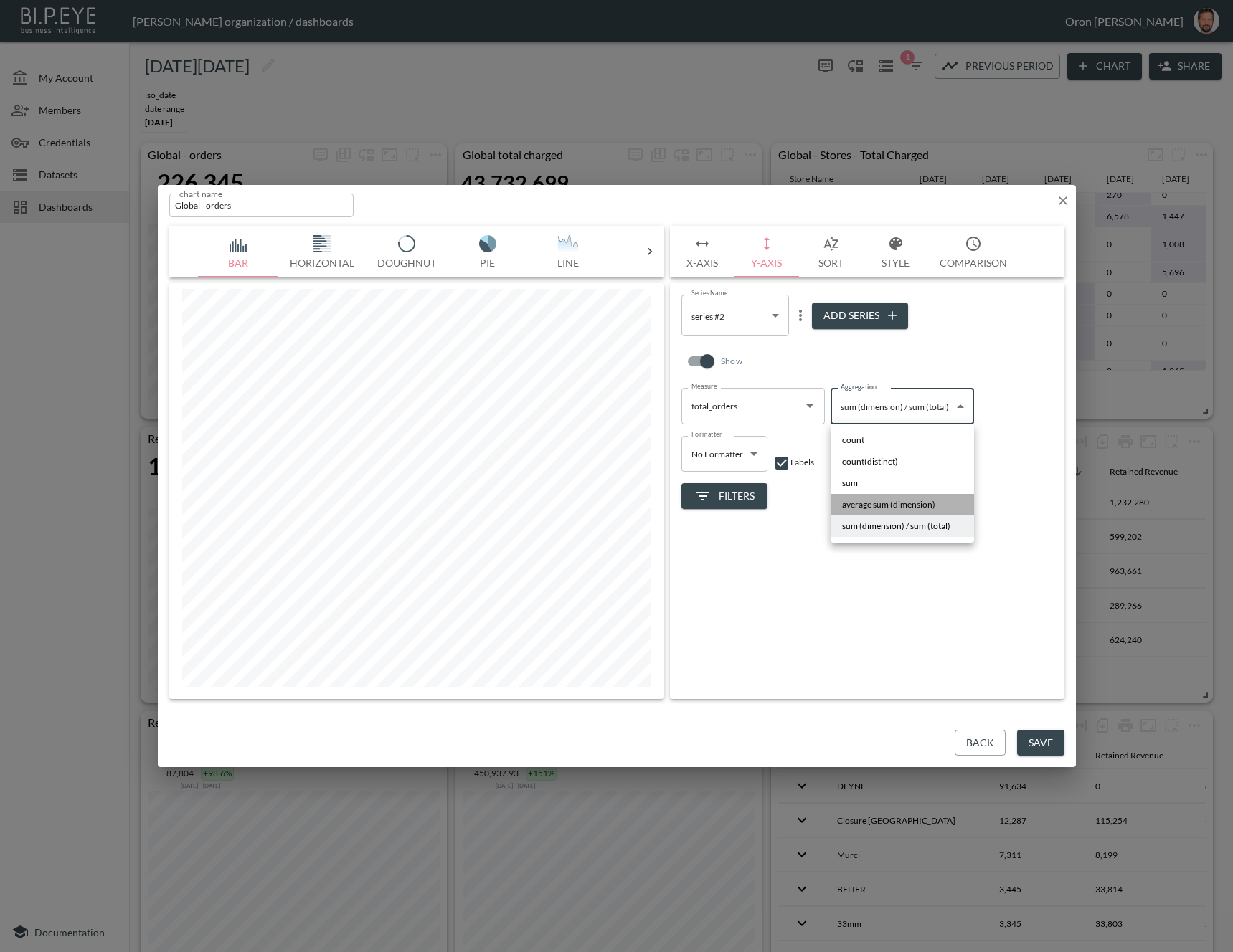
type input "average sum (dimension)"
click at [916, 411] on body "BI.P.EYE, Interactive Analytics Dashboards - app [PERSON_NAME] organization / d…" at bounding box center [616, 476] width 1233 height 952
click at [1061, 197] on div at bounding box center [616, 476] width 1233 height 952
click at [1060, 199] on icon "button" at bounding box center [1063, 201] width 8 height 8
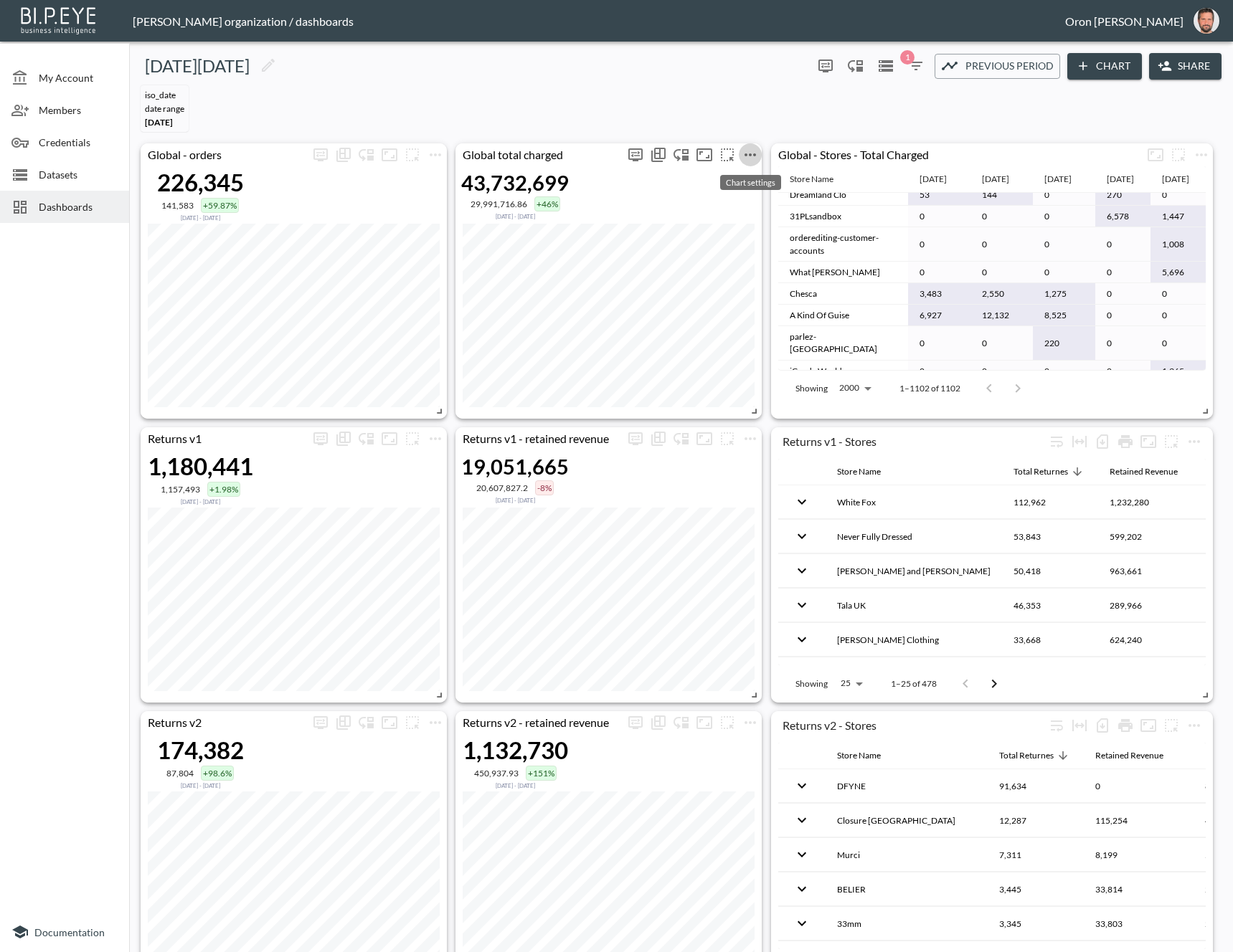
click at [747, 148] on icon "more" at bounding box center [750, 155] width 17 height 17
click at [747, 171] on li "Edit" at bounding box center [750, 181] width 112 height 26
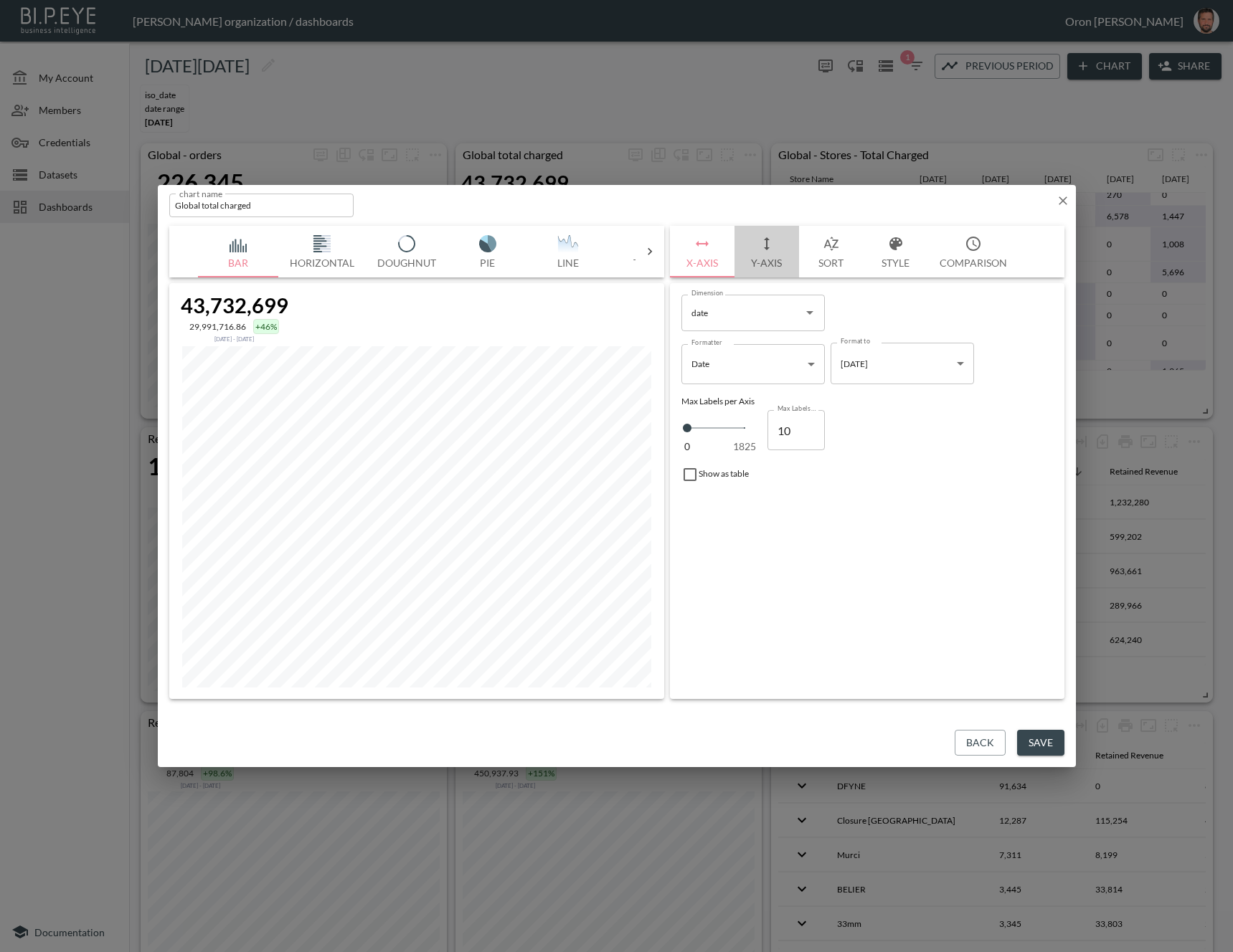
click at [782, 254] on button "Y-Axis" at bounding box center [767, 252] width 65 height 51
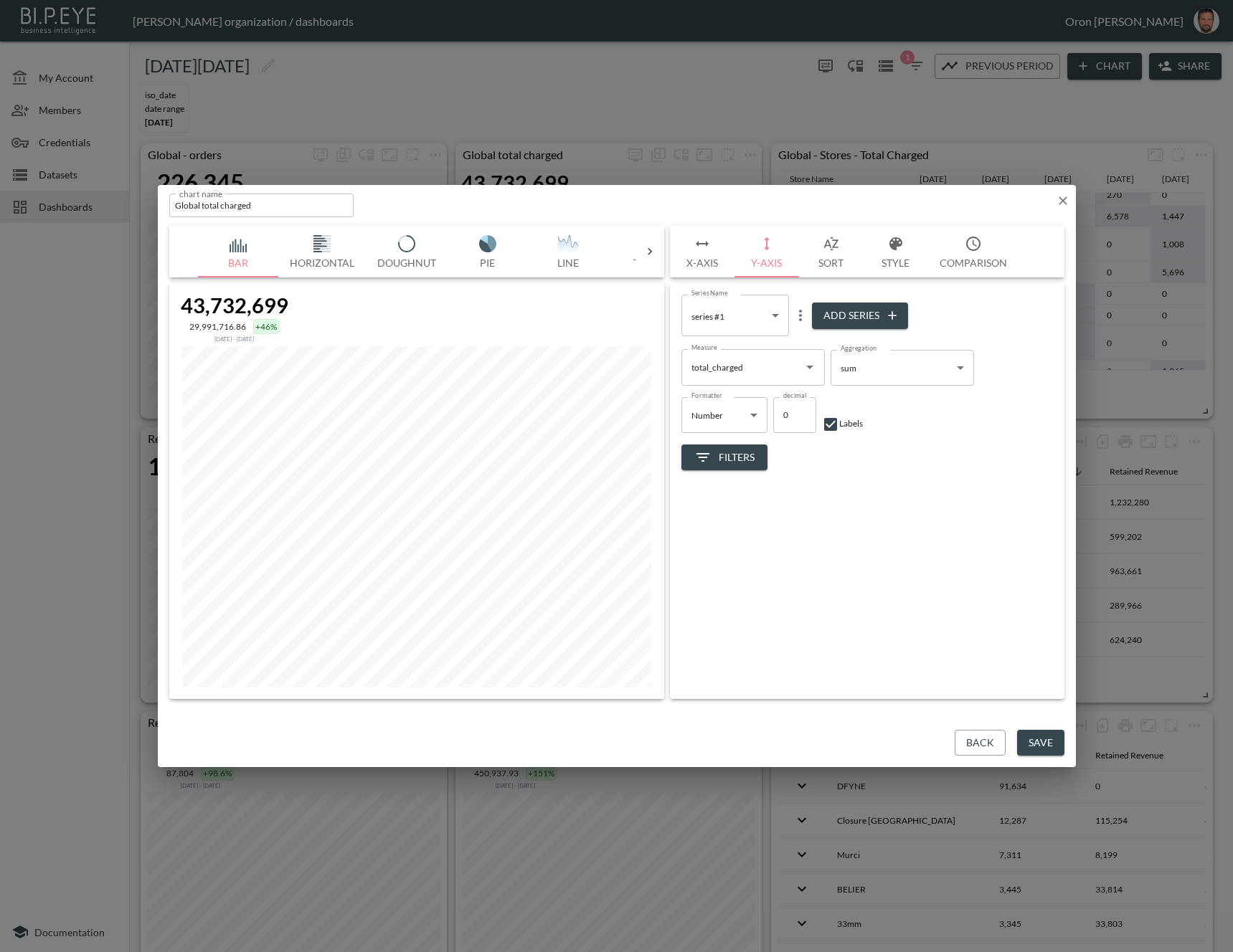
click at [857, 312] on button "Add Series" at bounding box center [859, 315] width 96 height 26
type input "f55772af-df21-47e9-89f7-e5771883215a"
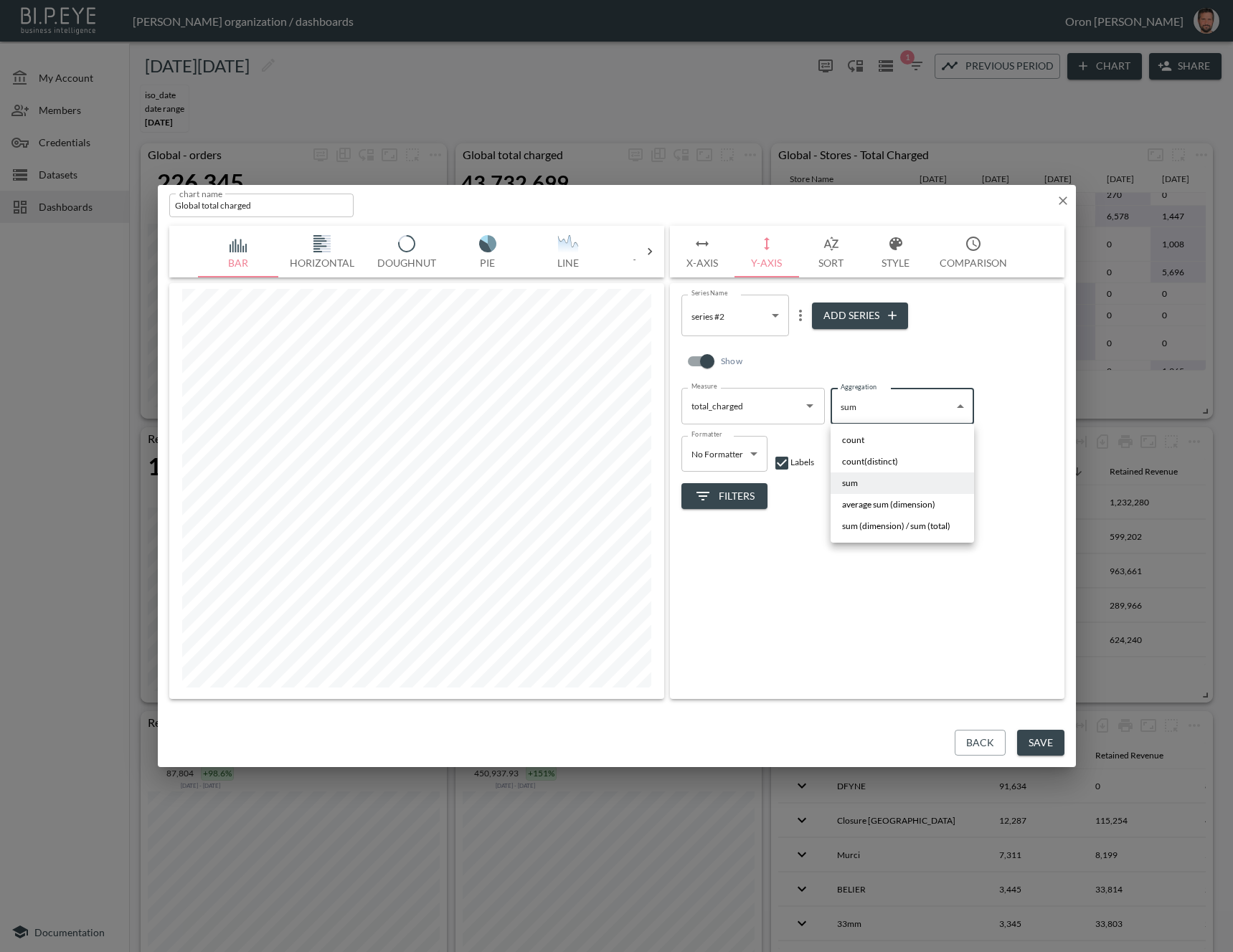
click at [855, 402] on body "BI.P.EYE, Interactive Analytics Dashboards - app [PERSON_NAME] organization / d…" at bounding box center [616, 476] width 1233 height 952
click at [870, 507] on span "average sum (dimension)" at bounding box center [888, 504] width 94 height 13
click at [883, 399] on body "BI.P.EYE, Interactive Analytics Dashboards - app [PERSON_NAME] organization / d…" at bounding box center [616, 476] width 1233 height 952
click at [886, 525] on span "sum (dimension) / sum (total)" at bounding box center [896, 525] width 109 height 13
type input "sum (dimension) / sum (total)"
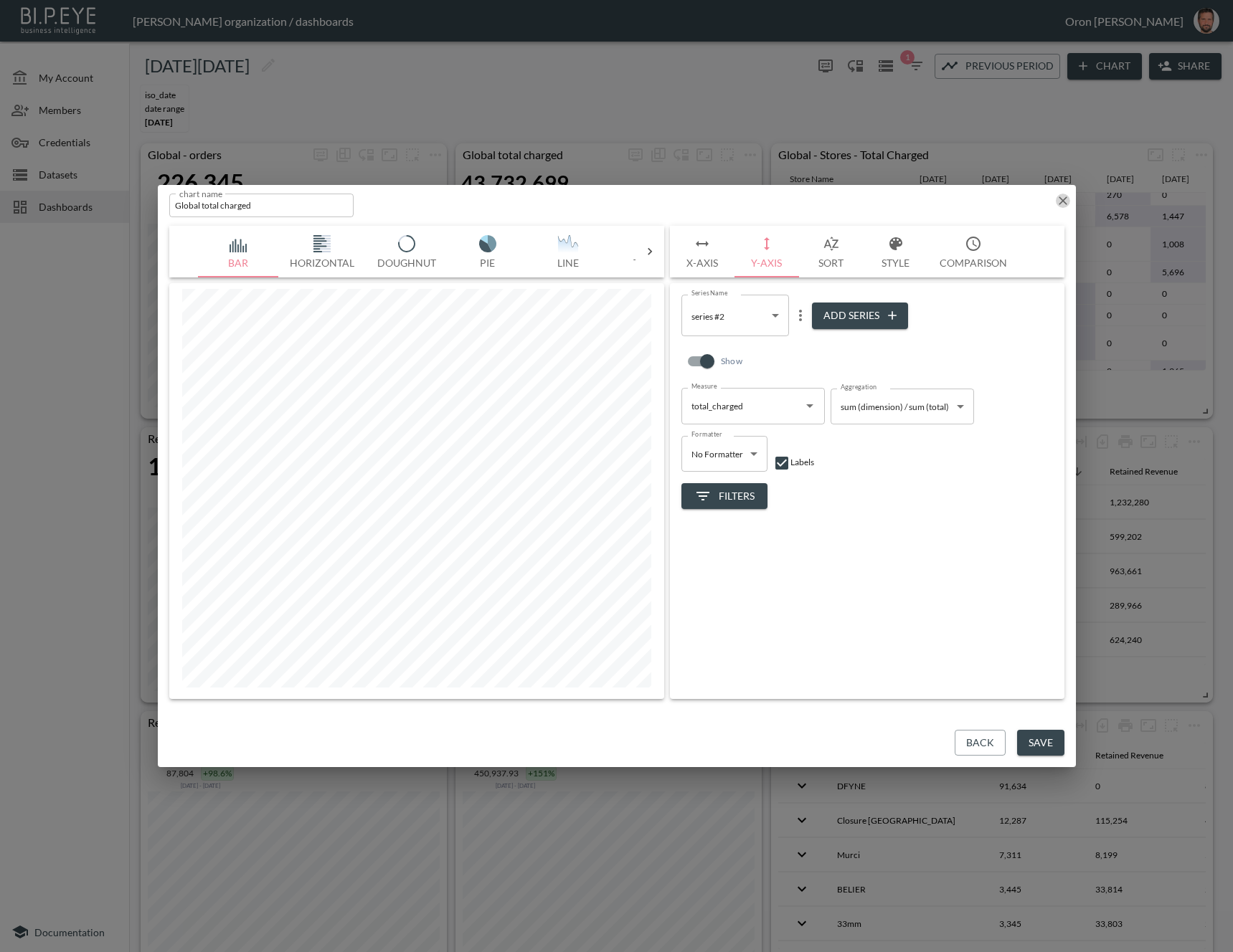
click at [1060, 202] on icon "button" at bounding box center [1063, 201] width 14 height 14
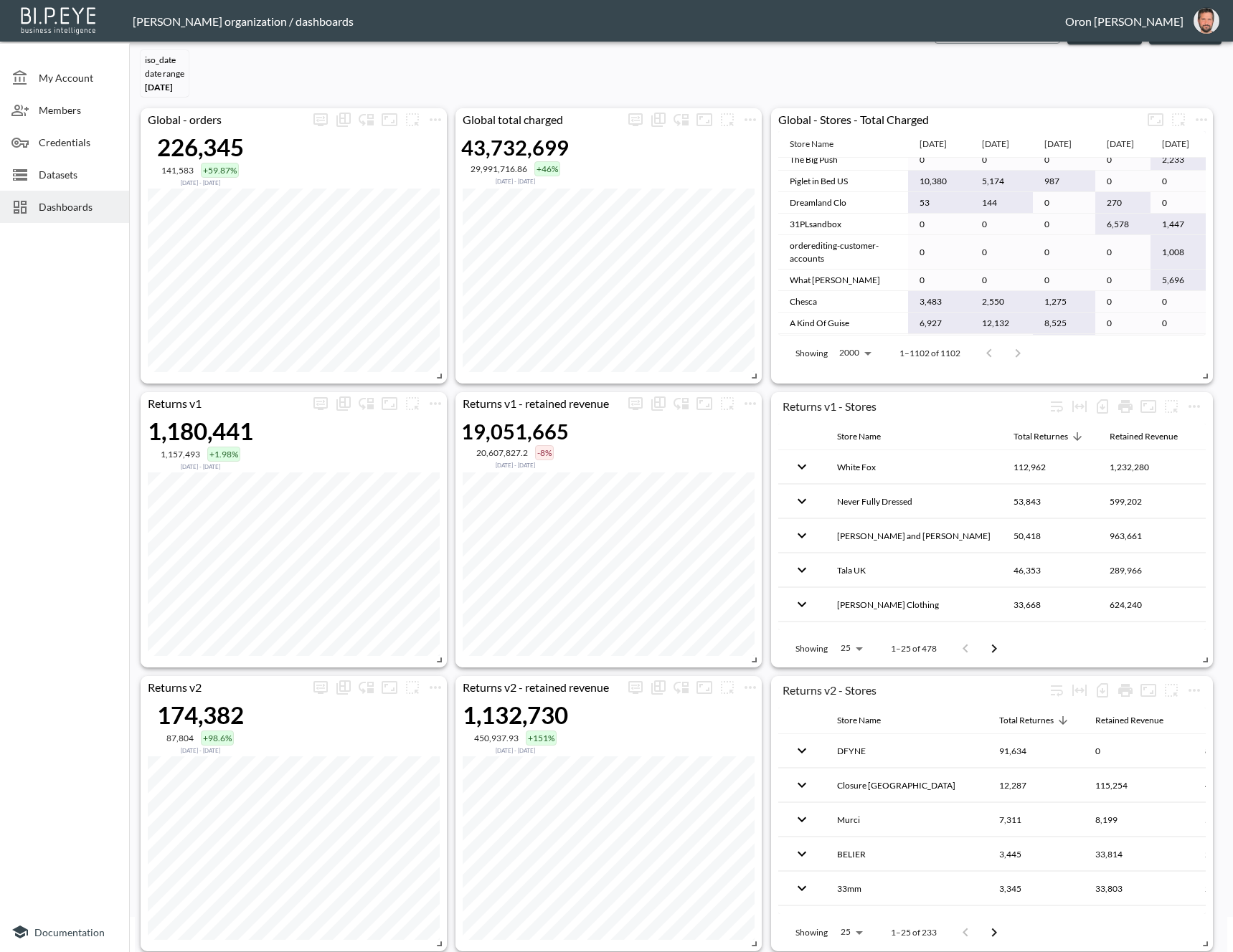
scroll to position [46, 0]
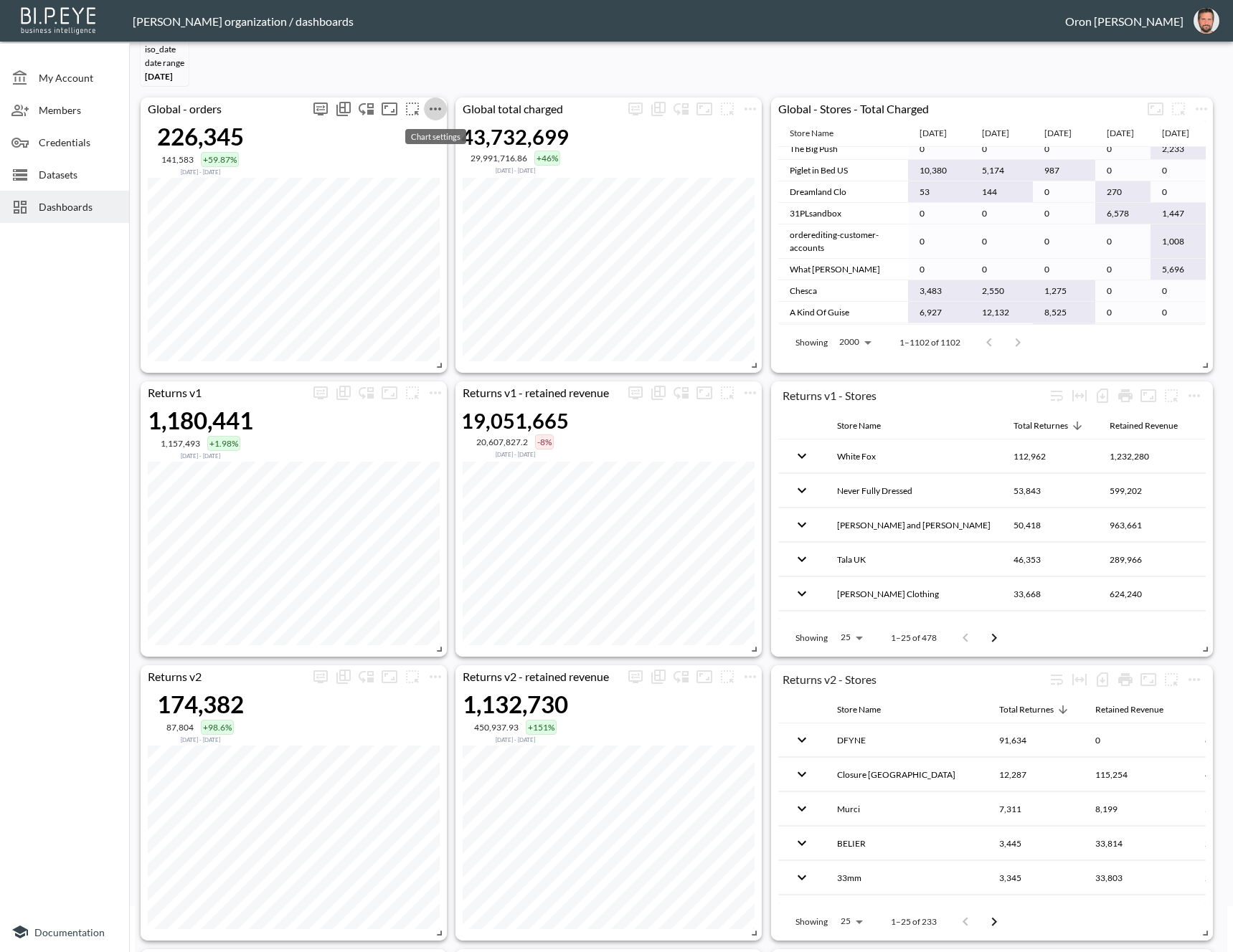
click at [429, 109] on icon "more" at bounding box center [435, 109] width 17 height 17
click at [443, 134] on li "Edit" at bounding box center [435, 136] width 112 height 26
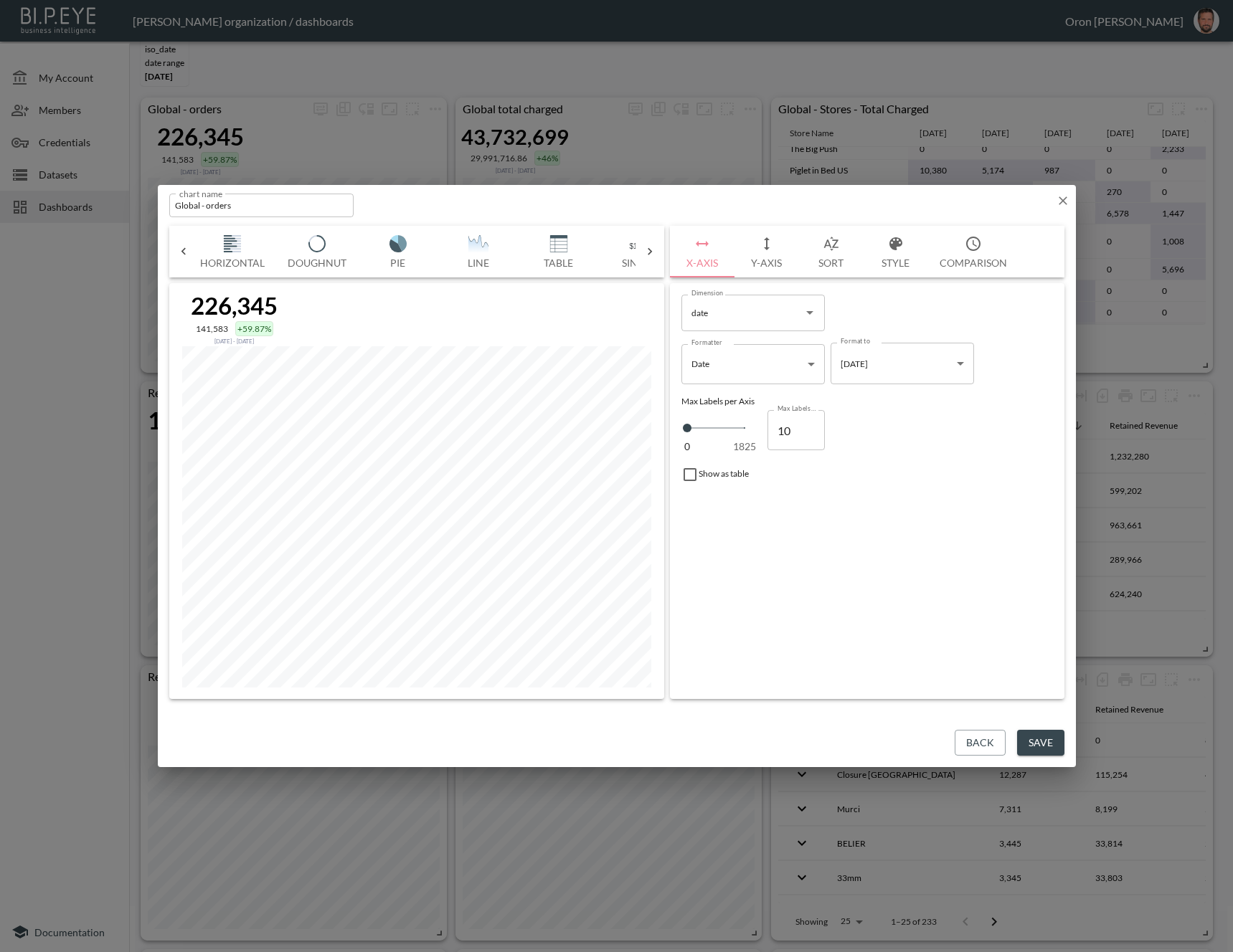
scroll to position [0, 120]
click at [510, 245] on img "button" at bounding box center [529, 243] width 57 height 17
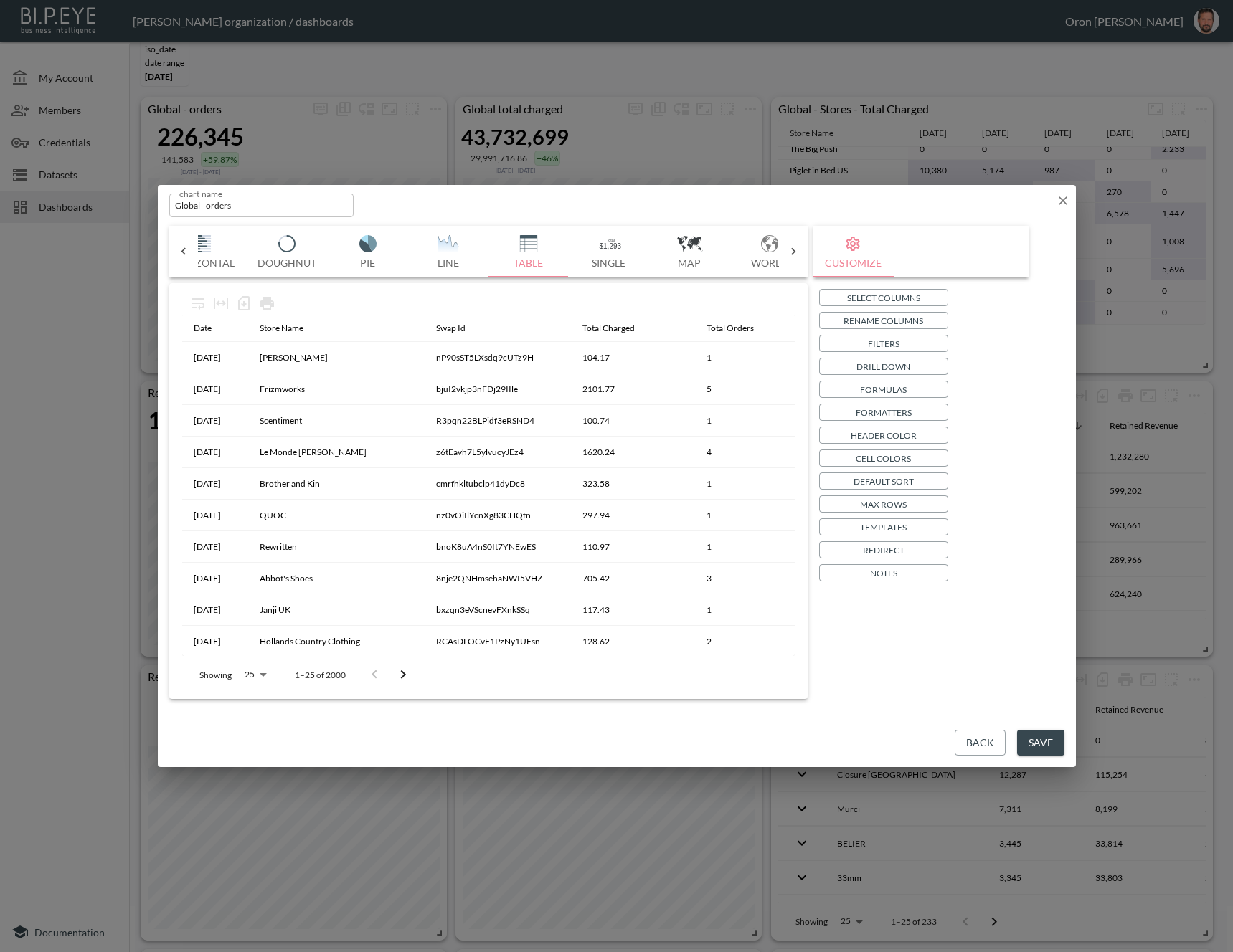
click at [1067, 203] on icon "button" at bounding box center [1063, 201] width 14 height 14
